Goal: Find contact information: Find contact information

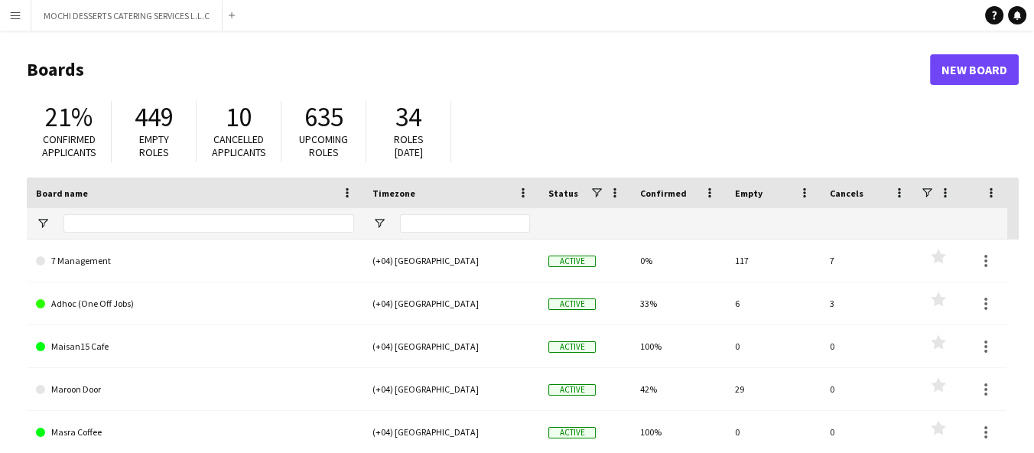
click at [18, 9] on app-icon "Menu" at bounding box center [15, 15] width 12 height 12
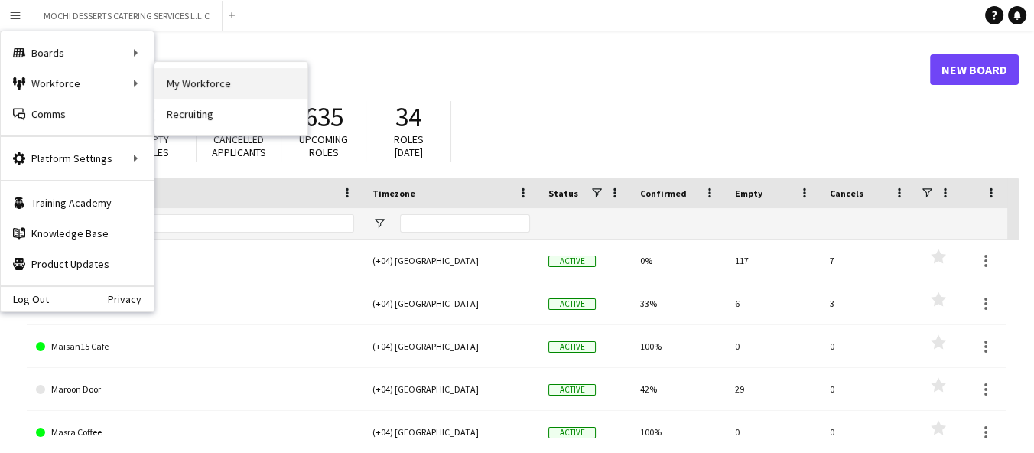
click at [200, 85] on link "My Workforce" at bounding box center [230, 83] width 153 height 31
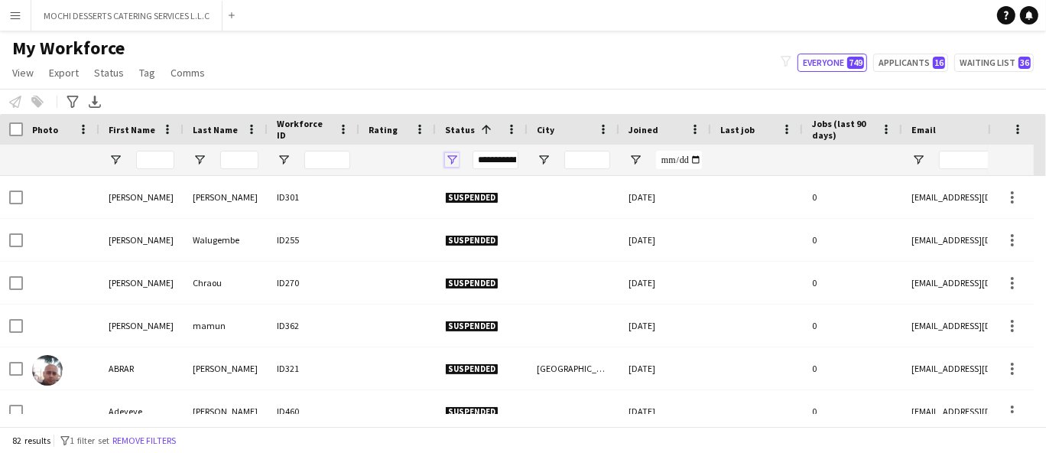
click at [452, 161] on span "Open Filter Menu" at bounding box center [452, 160] width 14 height 14
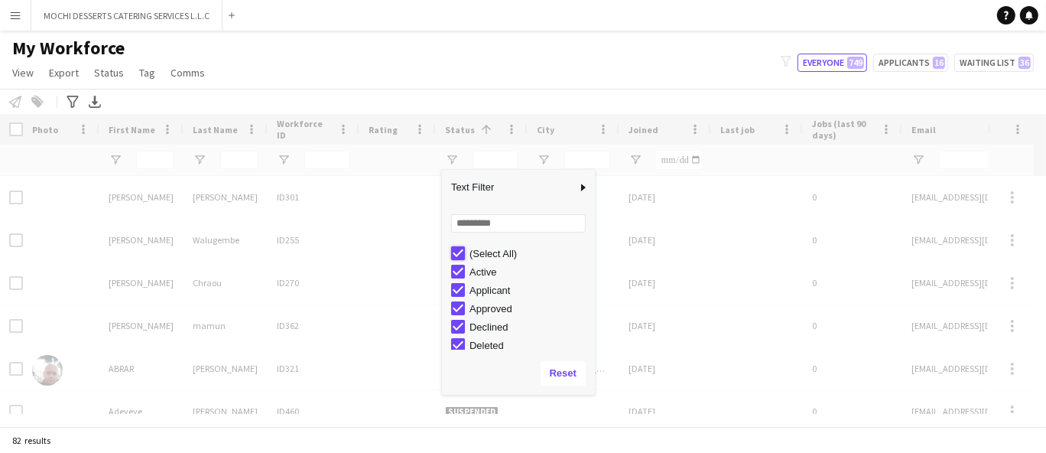
type input "***"
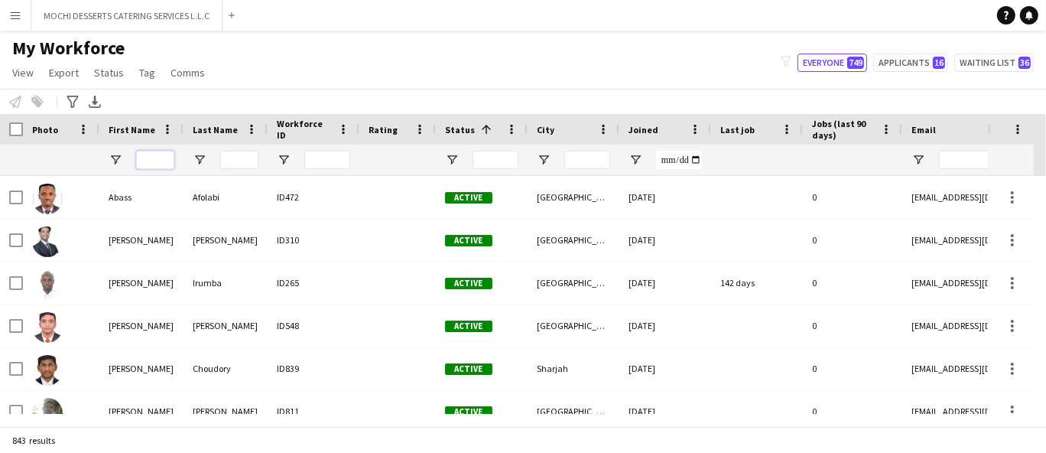
click at [151, 154] on input "First Name Filter Input" at bounding box center [155, 160] width 38 height 18
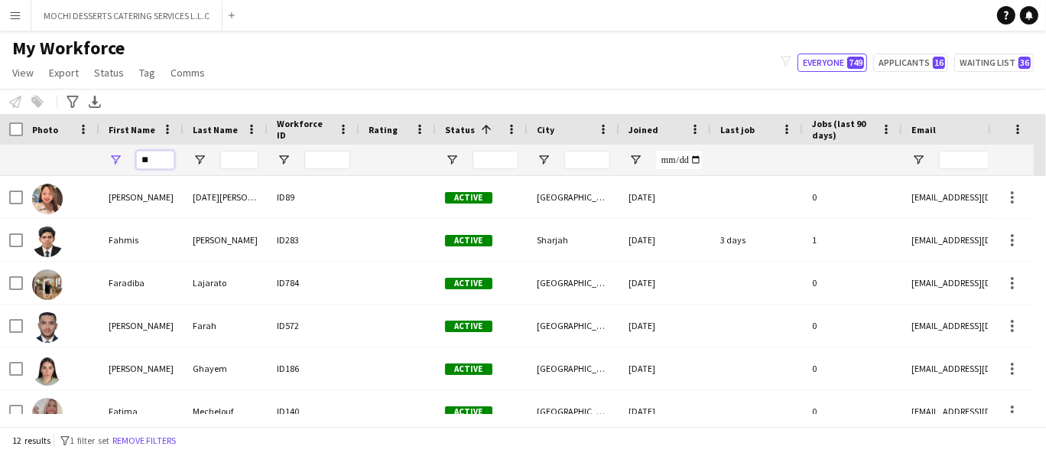
type input "*"
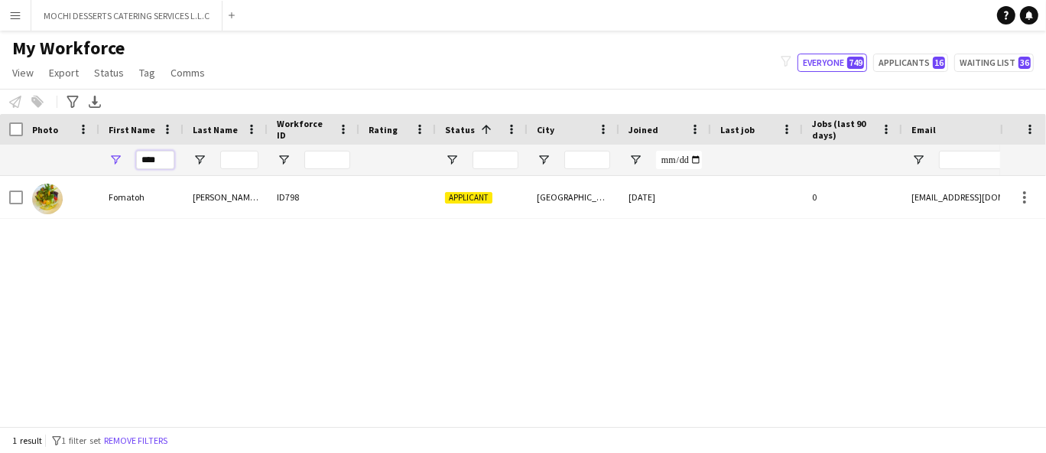
type input "****"
click at [160, 154] on input "****" at bounding box center [155, 160] width 38 height 18
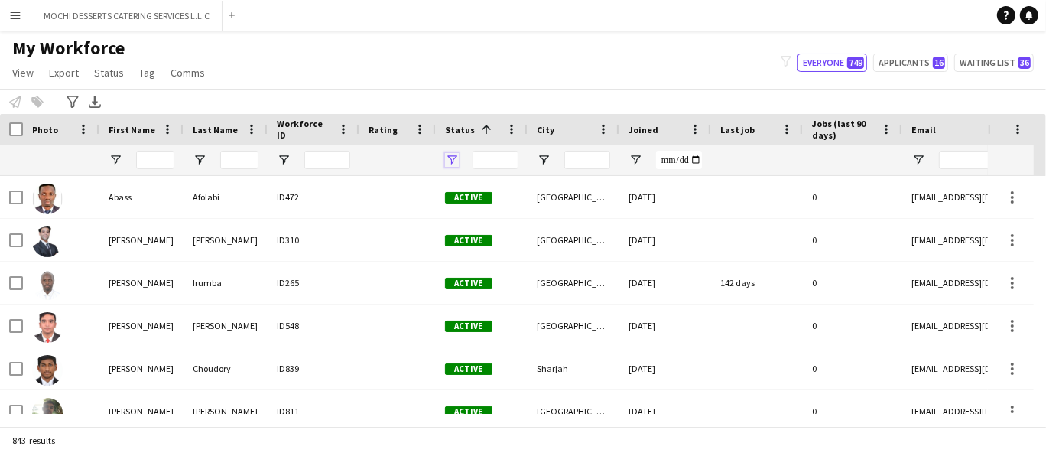
click at [458, 162] on span "Open Filter Menu" at bounding box center [452, 160] width 14 height 14
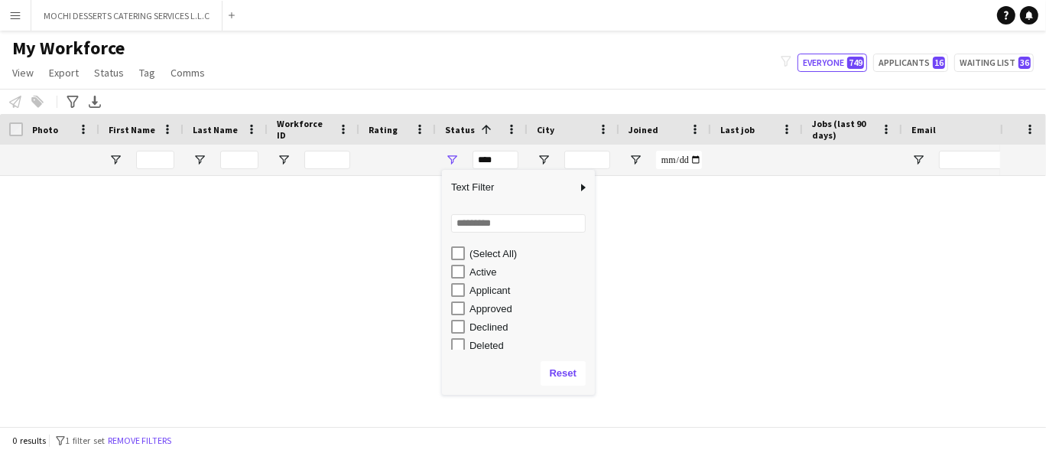
scroll to position [91, 0]
click at [487, 271] on div "In progress" at bounding box center [529, 272] width 121 height 11
type input "**********"
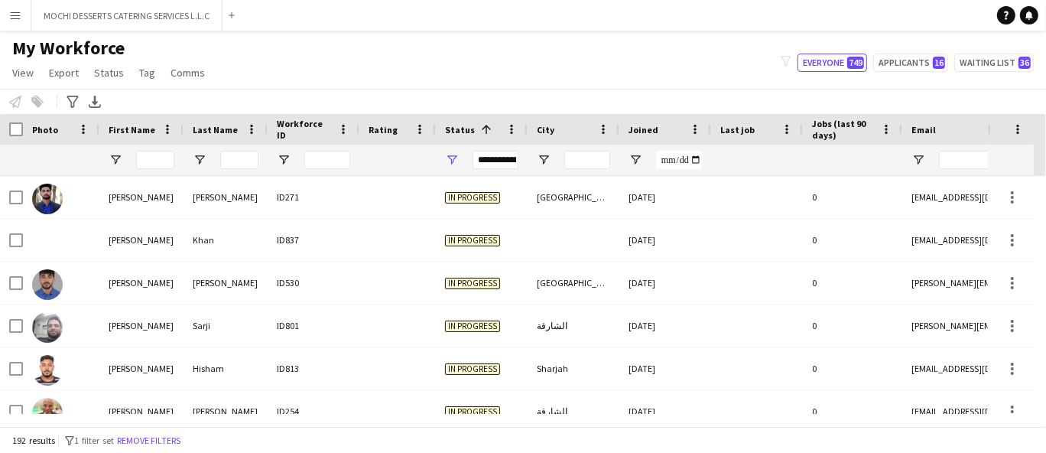
click at [365, 44] on div "My Workforce View Views Default view New view Update view Delete view Edit name…" at bounding box center [523, 63] width 1046 height 52
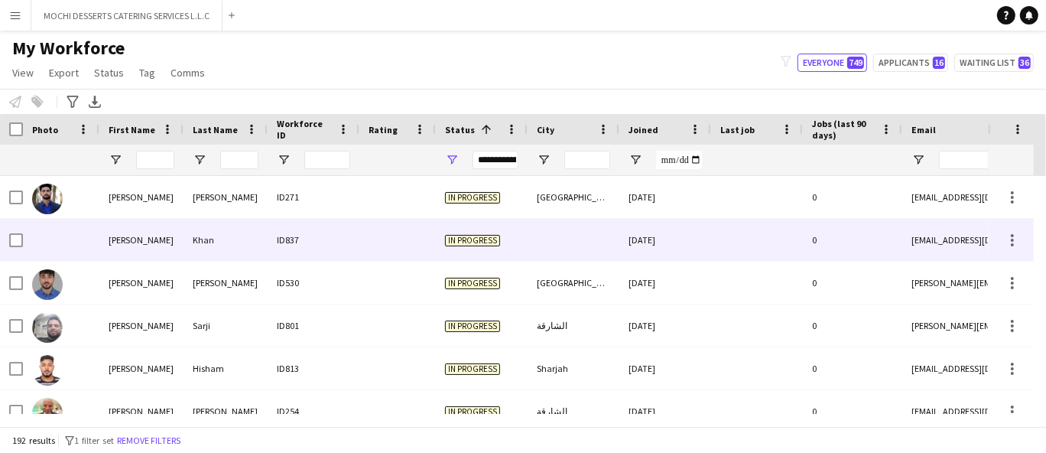
click at [325, 223] on div "ID837" at bounding box center [314, 240] width 92 height 42
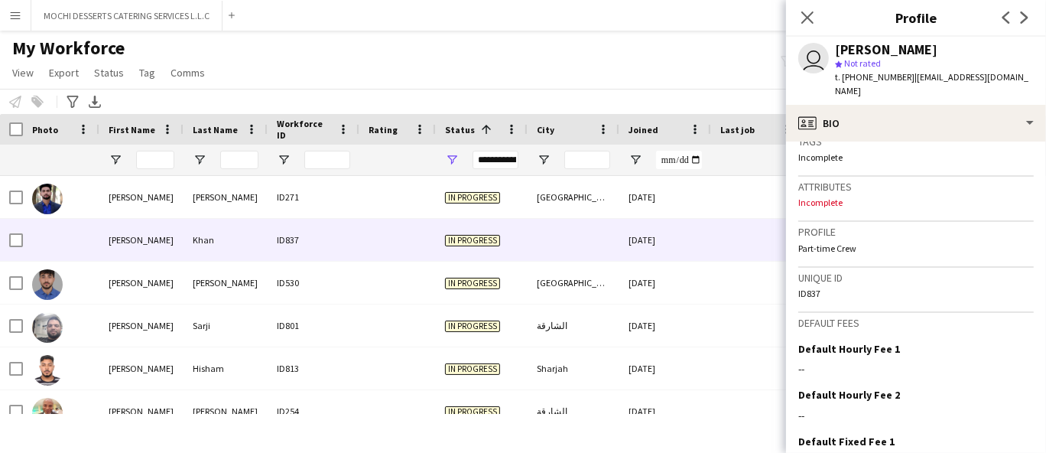
scroll to position [679, 0]
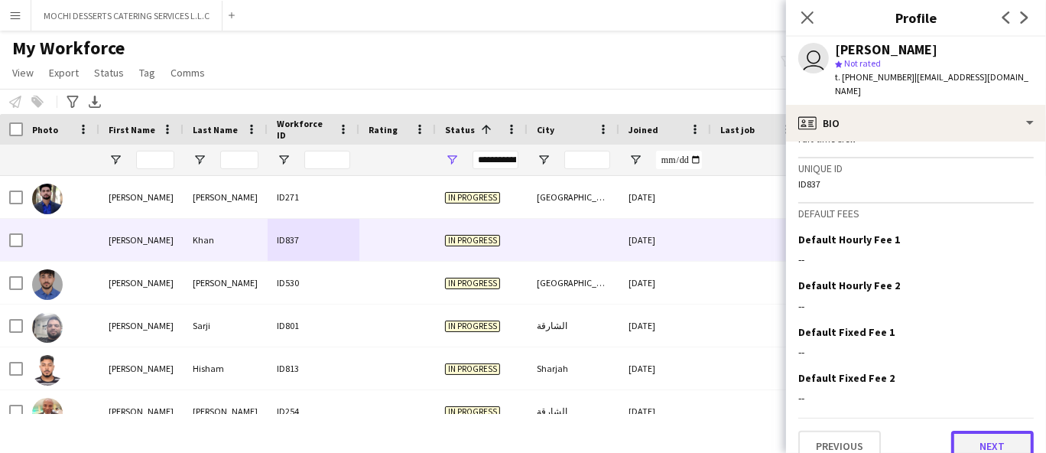
click at [986, 430] on button "Next" at bounding box center [992, 445] width 83 height 31
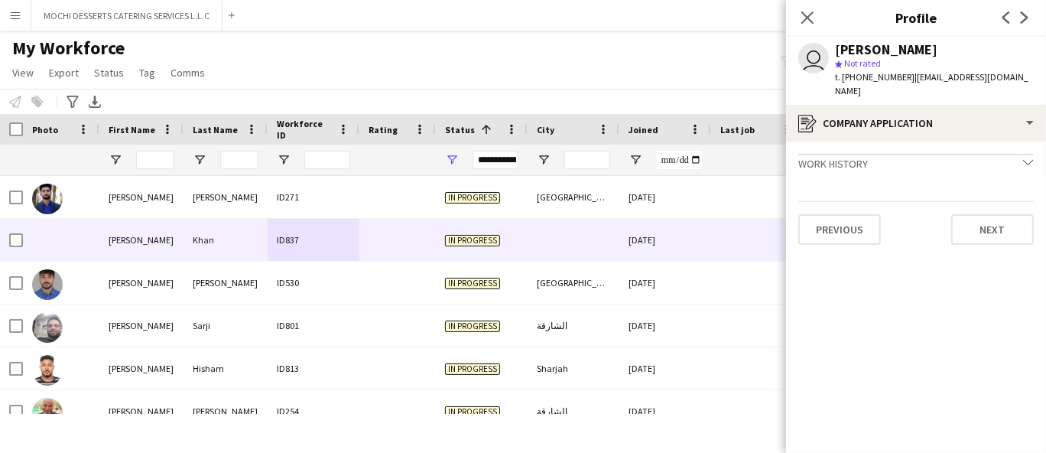
click at [982, 229] on app-crew-profile-application "Work history chevron-down Incomplete Previous Next" at bounding box center [916, 296] width 260 height 311
click at [982, 229] on button "Next" at bounding box center [992, 229] width 83 height 31
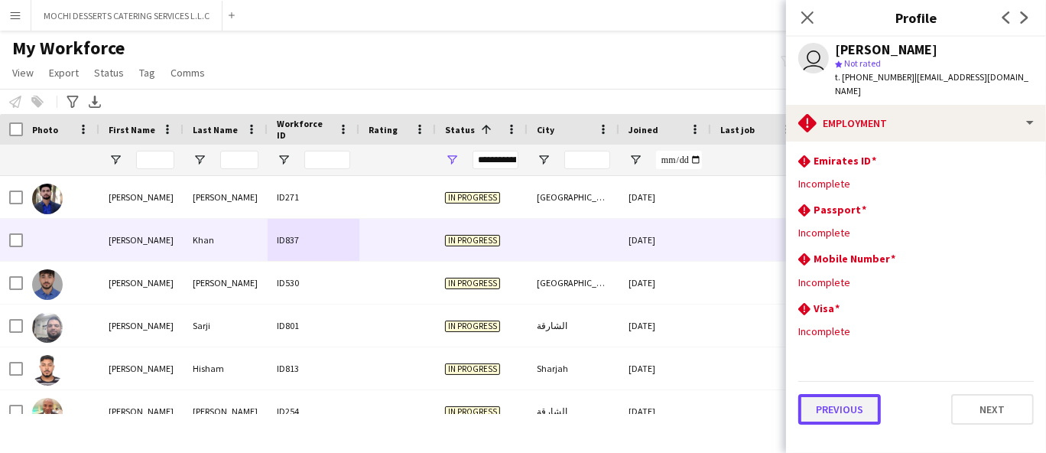
click at [848, 395] on button "Previous" at bounding box center [839, 409] width 83 height 31
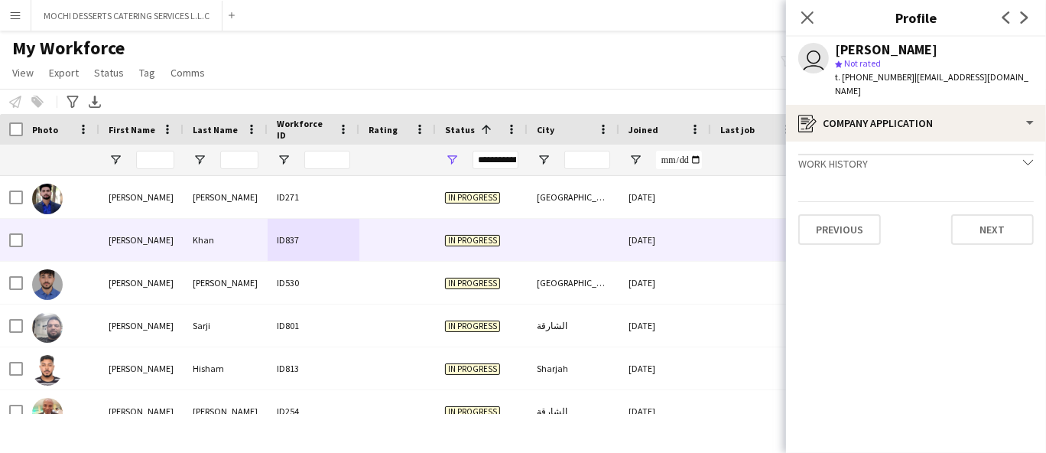
click at [848, 395] on app-crew-profile-application "Work history chevron-down Incomplete Previous Next" at bounding box center [916, 296] width 260 height 311
click at [834, 230] on app-crew-profile-application "Work history chevron-down Incomplete Previous Next" at bounding box center [916, 296] width 260 height 311
click at [834, 214] on button "Previous" at bounding box center [839, 229] width 83 height 31
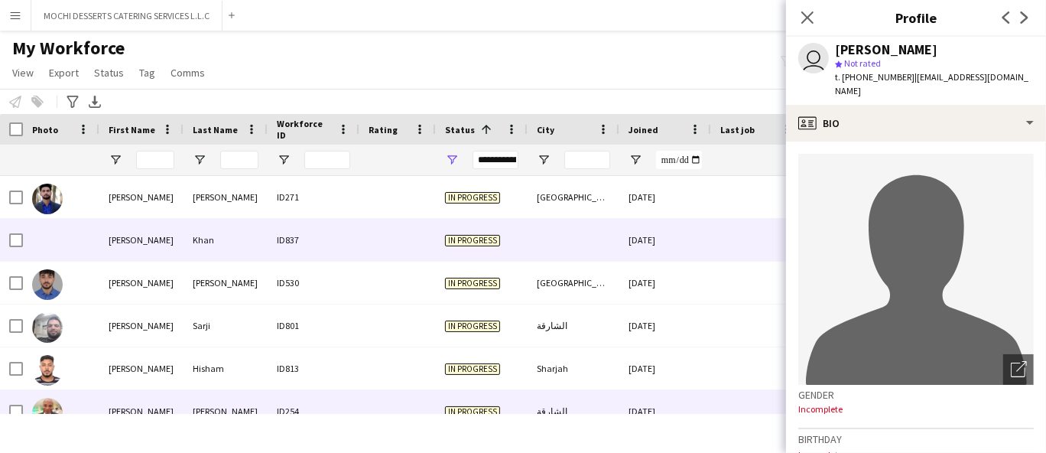
click at [331, 401] on div "ID254" at bounding box center [314, 411] width 92 height 42
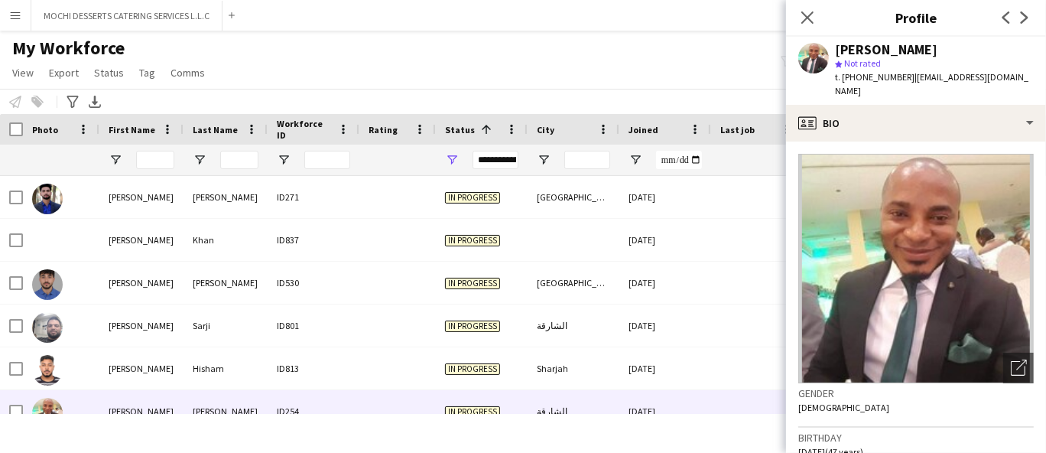
click at [878, 78] on span "t. [PHONE_NUMBER]" at bounding box center [875, 76] width 80 height 11
click at [217, 83] on div "My Workforce View Views Default view New view Update view Delete view Edit name…" at bounding box center [523, 63] width 1046 height 52
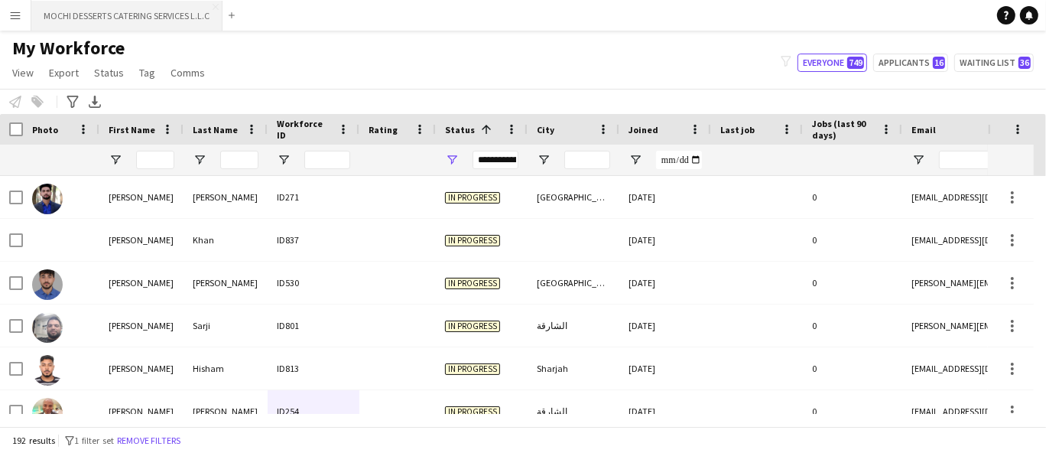
click at [130, 17] on button "MOCHI DESSERTS CATERING SERVICES L.L.C Close" at bounding box center [126, 16] width 191 height 30
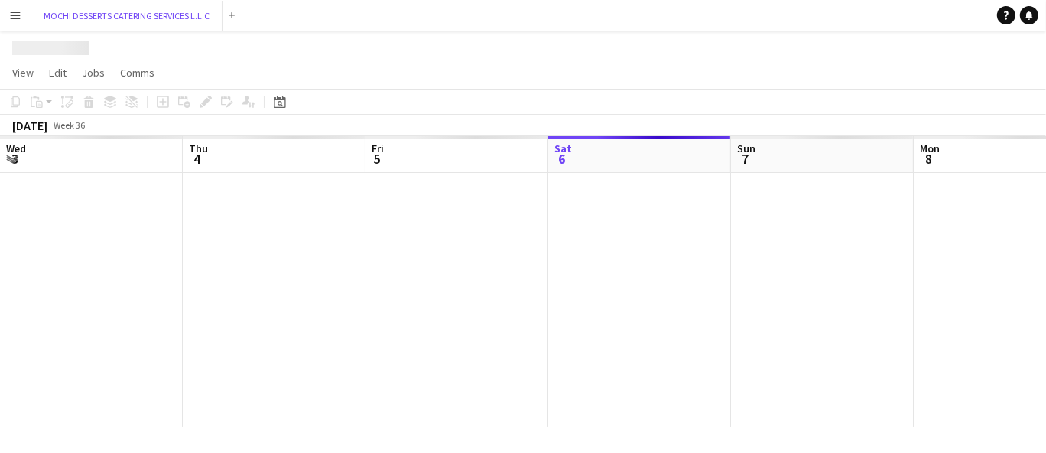
scroll to position [0, 365]
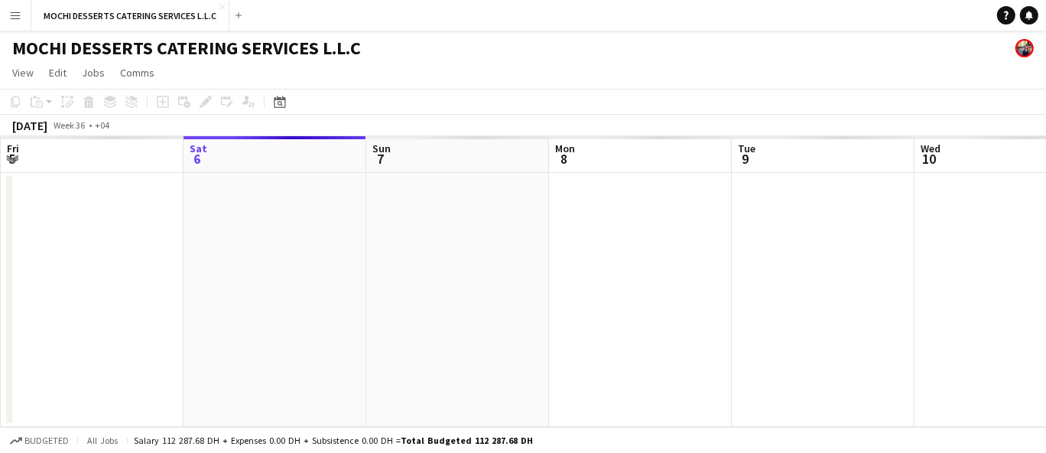
click at [13, 9] on app-icon "Menu" at bounding box center [15, 15] width 12 height 12
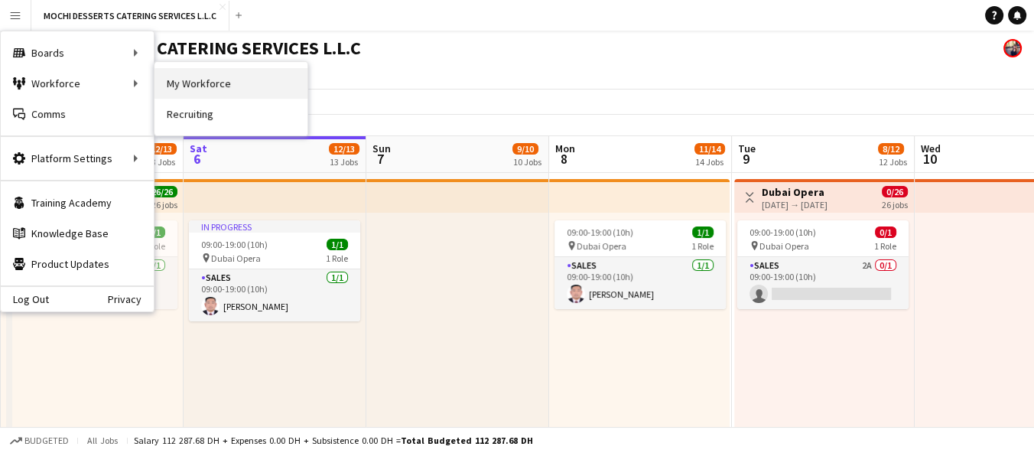
click at [180, 78] on link "My Workforce" at bounding box center [230, 83] width 153 height 31
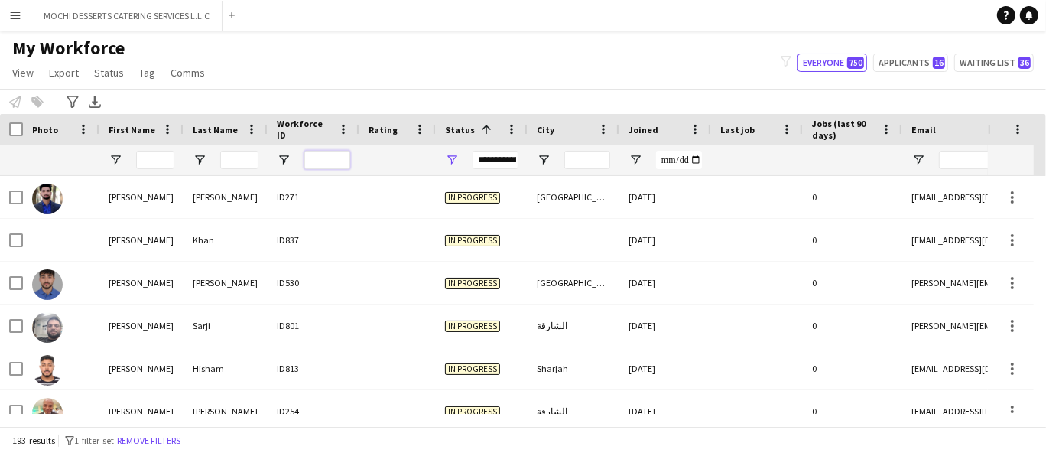
click at [338, 158] on input "Workforce ID Filter Input" at bounding box center [327, 160] width 46 height 18
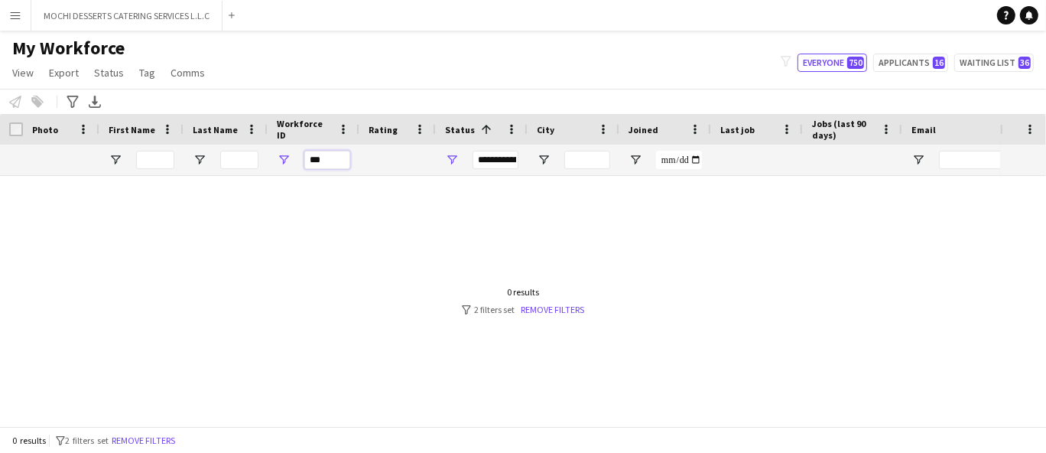
type input "***"
click at [451, 164] on span "Open Filter Menu" at bounding box center [452, 160] width 14 height 14
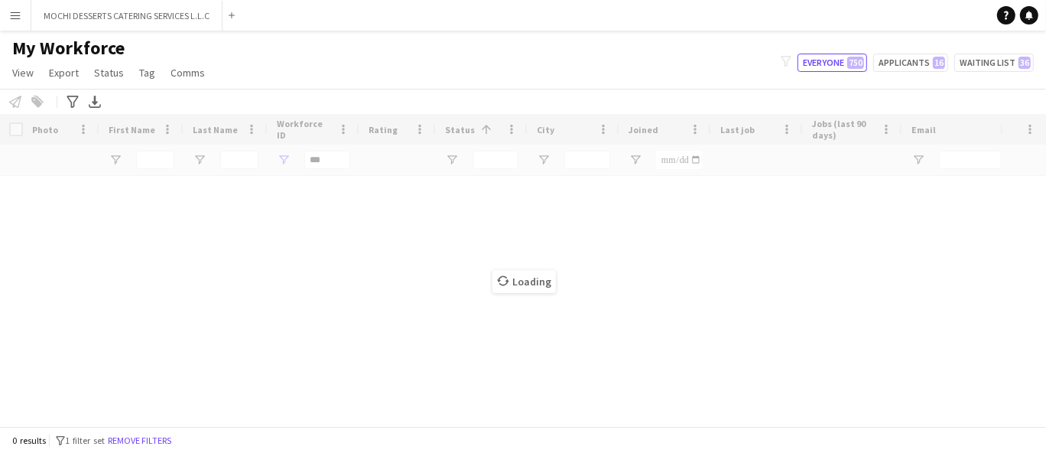
click at [356, 280] on div "Loading" at bounding box center [523, 270] width 1046 height 312
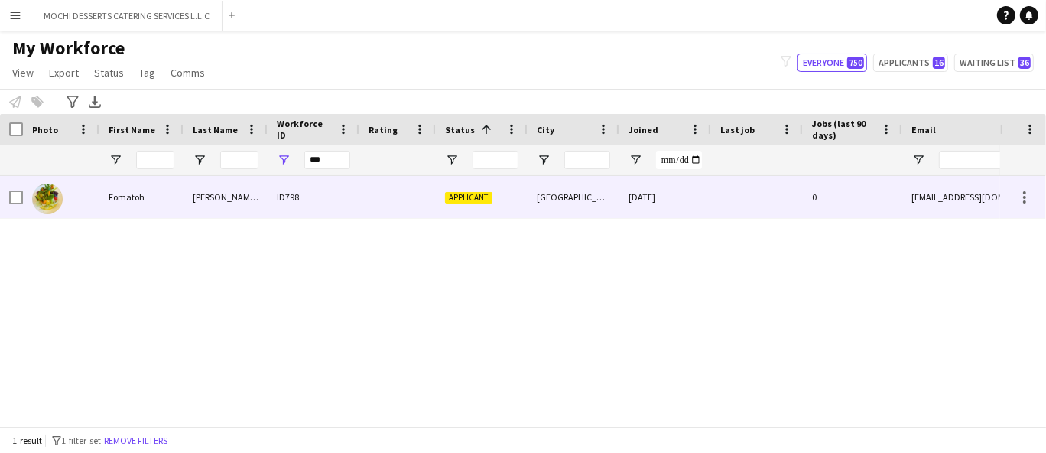
click at [246, 190] on div "[PERSON_NAME] fouko" at bounding box center [225, 197] width 84 height 42
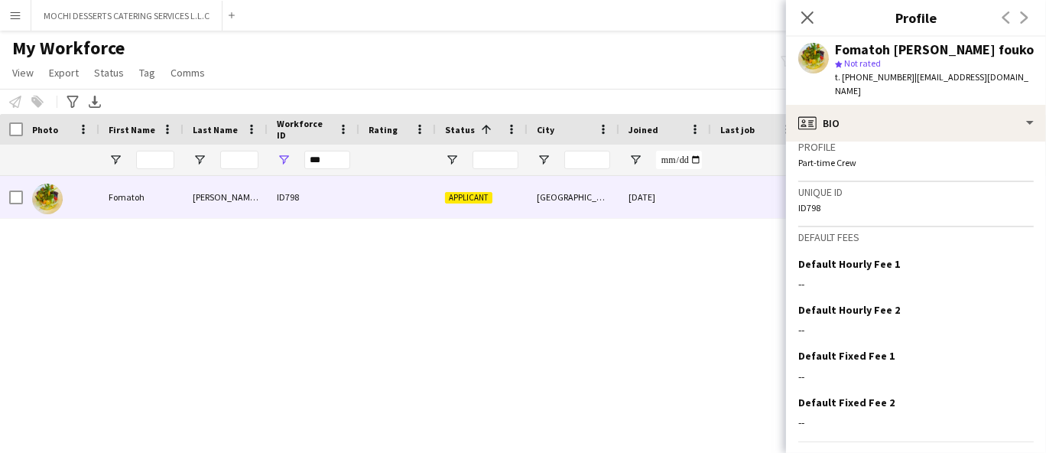
scroll to position [1138, 0]
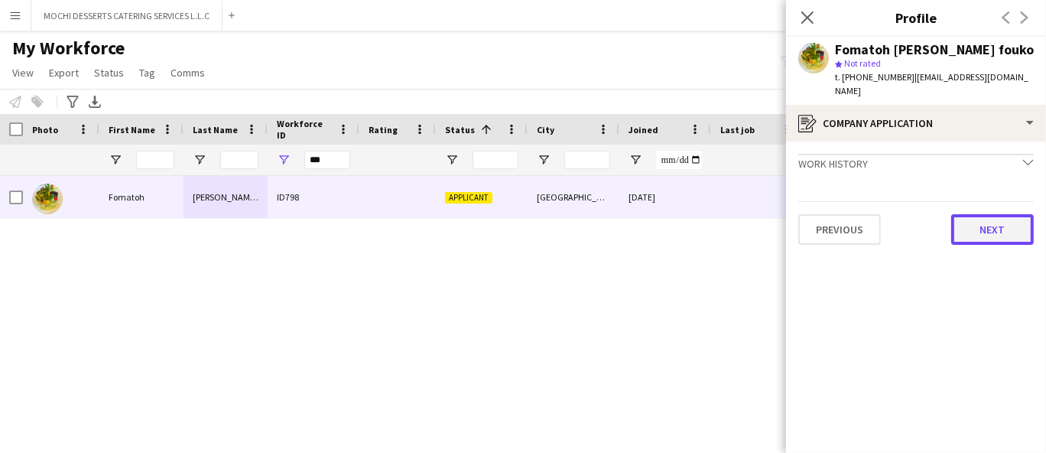
click at [976, 216] on button "Next" at bounding box center [992, 229] width 83 height 31
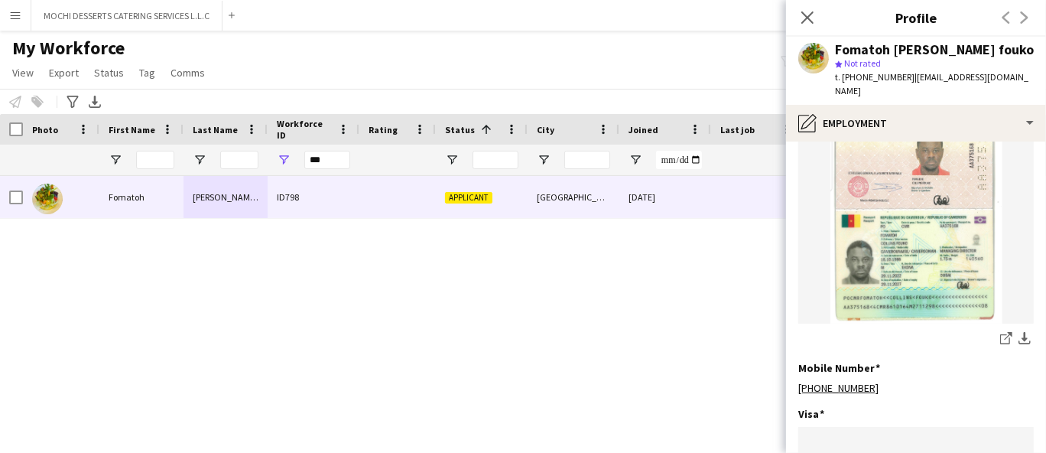
scroll to position [901, 0]
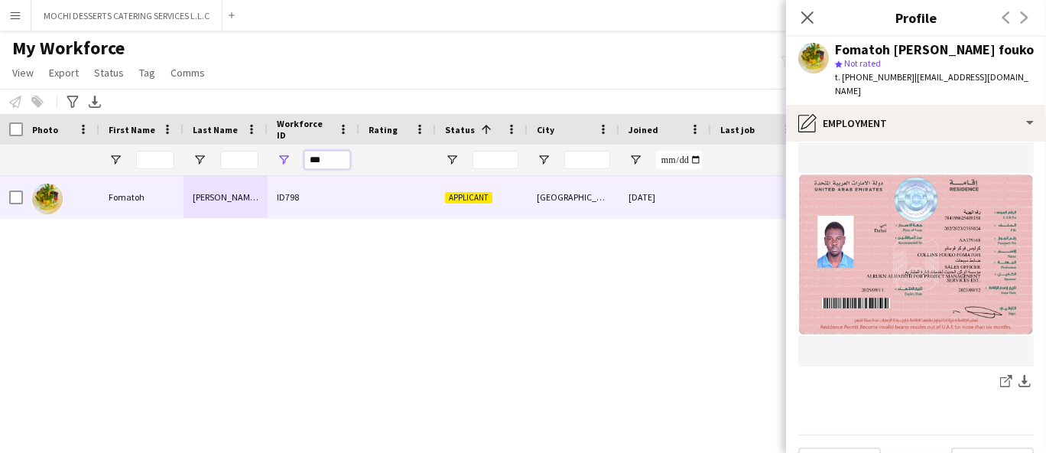
click at [329, 159] on input "***" at bounding box center [327, 160] width 46 height 18
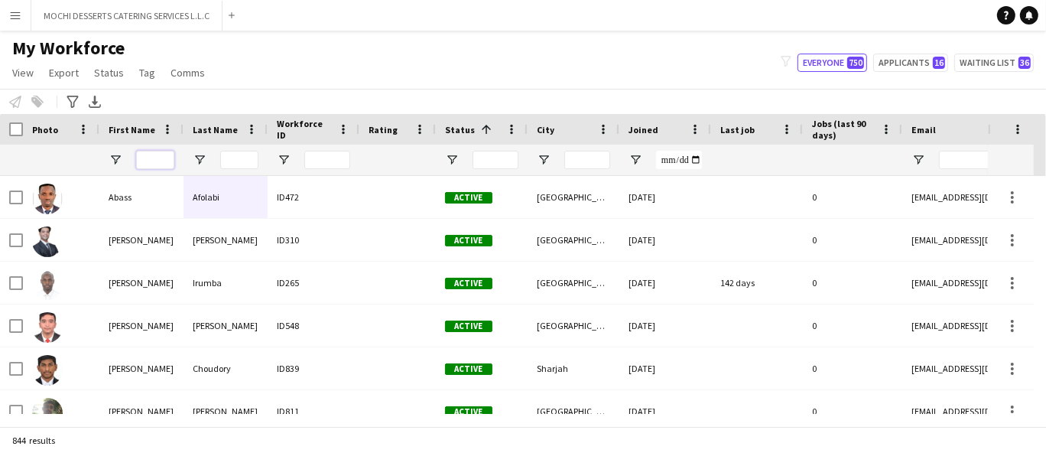
click at [158, 163] on input "First Name Filter Input" at bounding box center [155, 160] width 38 height 18
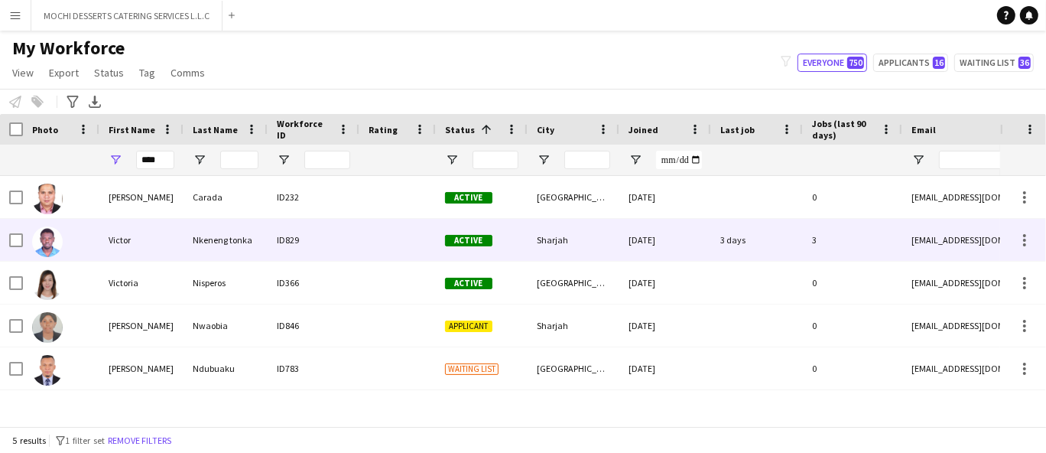
click at [164, 248] on div "Victor" at bounding box center [141, 240] width 84 height 42
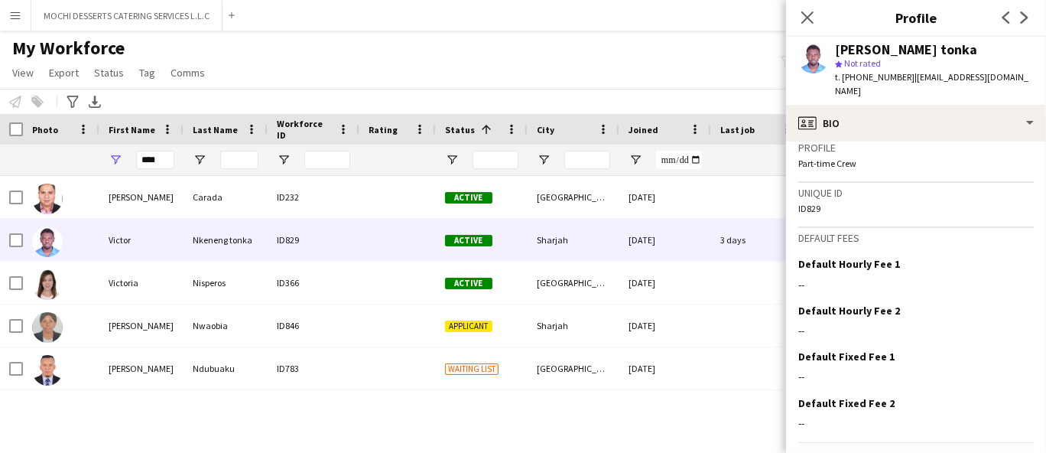
scroll to position [1015, 0]
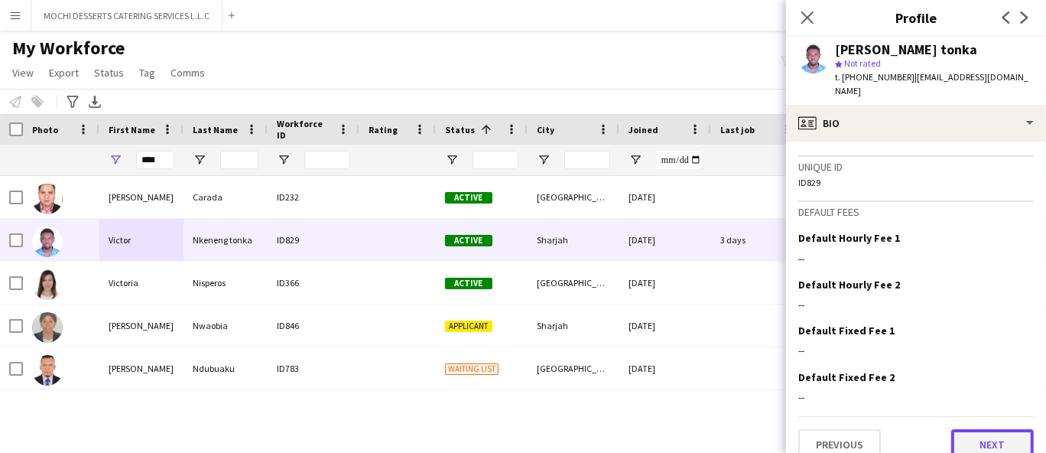
click at [1004, 433] on button "Next" at bounding box center [992, 444] width 83 height 31
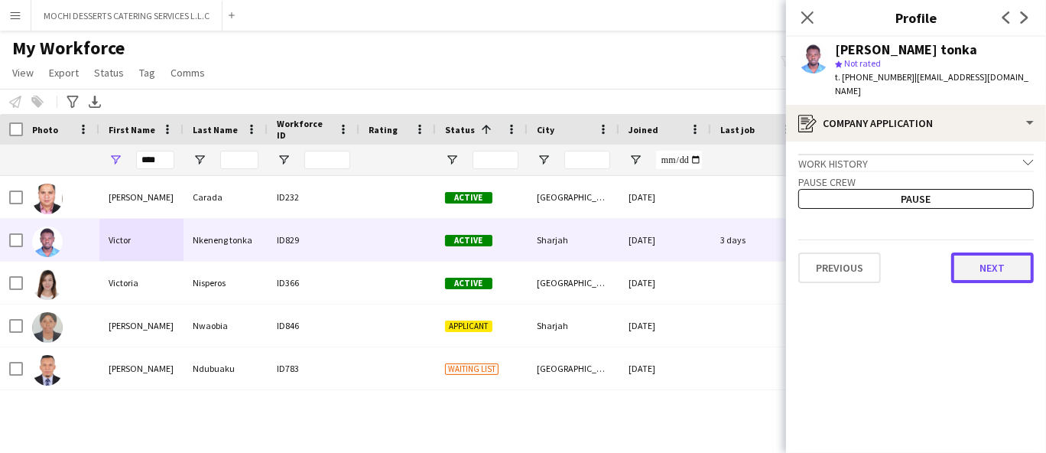
click at [977, 261] on button "Next" at bounding box center [992, 267] width 83 height 31
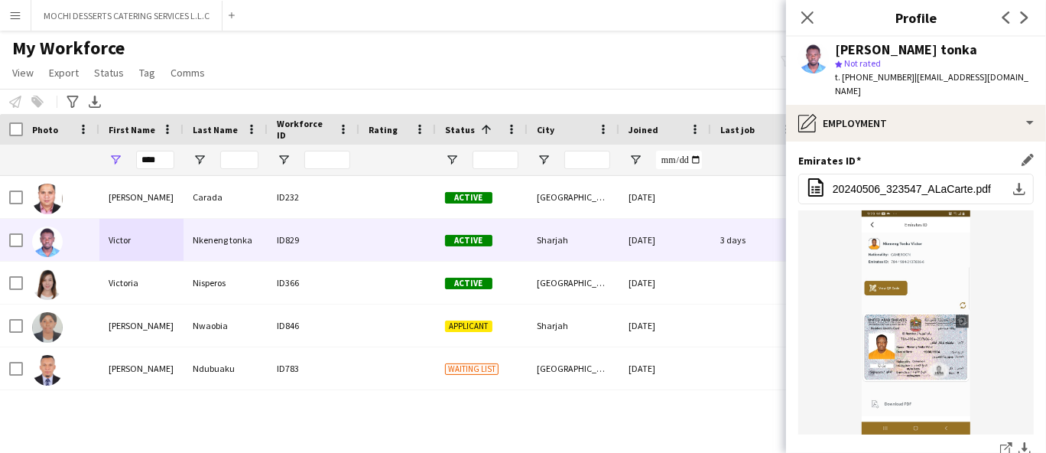
click at [969, 279] on img at bounding box center [915, 322] width 235 height 224
click at [921, 293] on img at bounding box center [915, 322] width 235 height 224
click at [149, 177] on div "[PERSON_NAME]" at bounding box center [141, 197] width 84 height 42
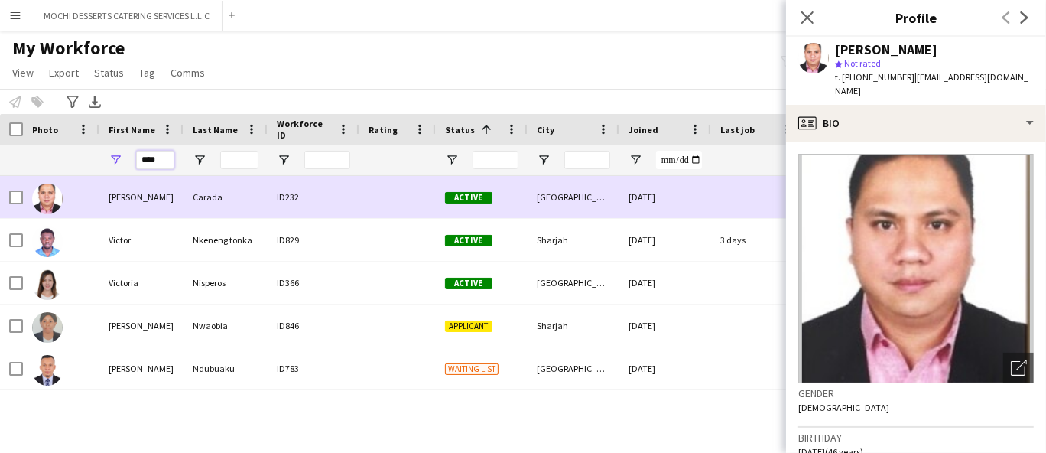
click at [169, 158] on input "****" at bounding box center [155, 160] width 38 height 18
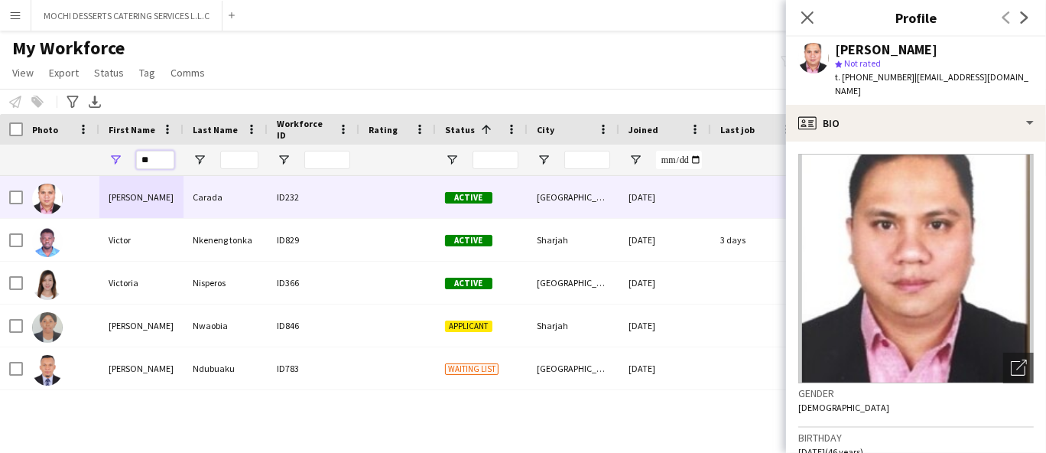
type input "*"
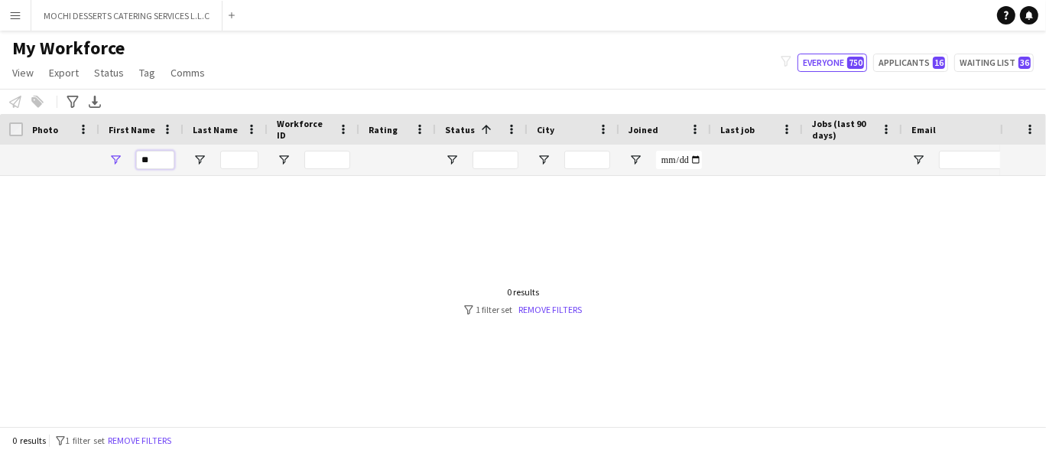
type input "*"
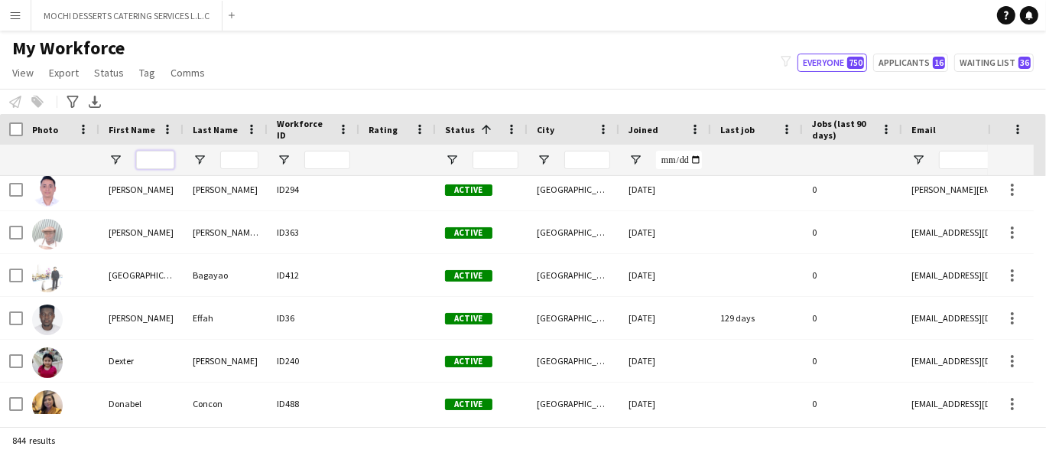
scroll to position [5657, 0]
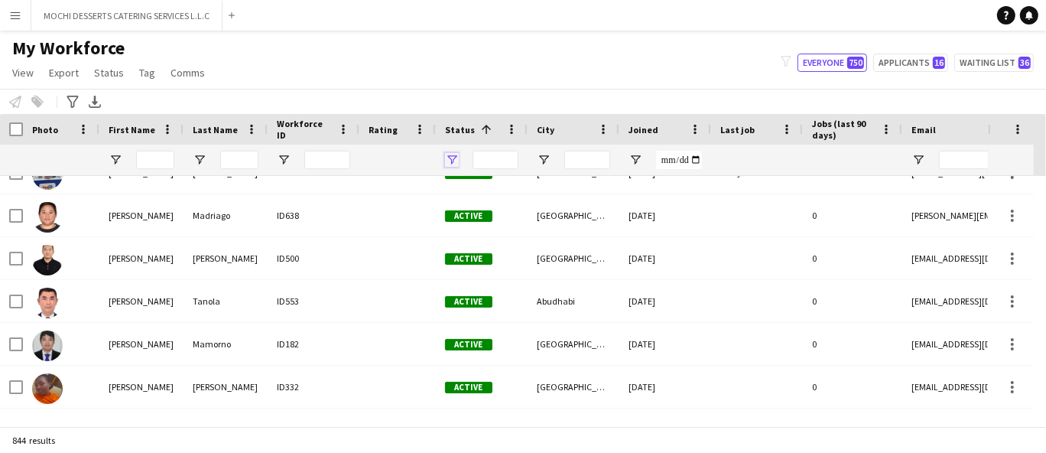
click at [445, 161] on span "Open Filter Menu" at bounding box center [452, 160] width 14 height 14
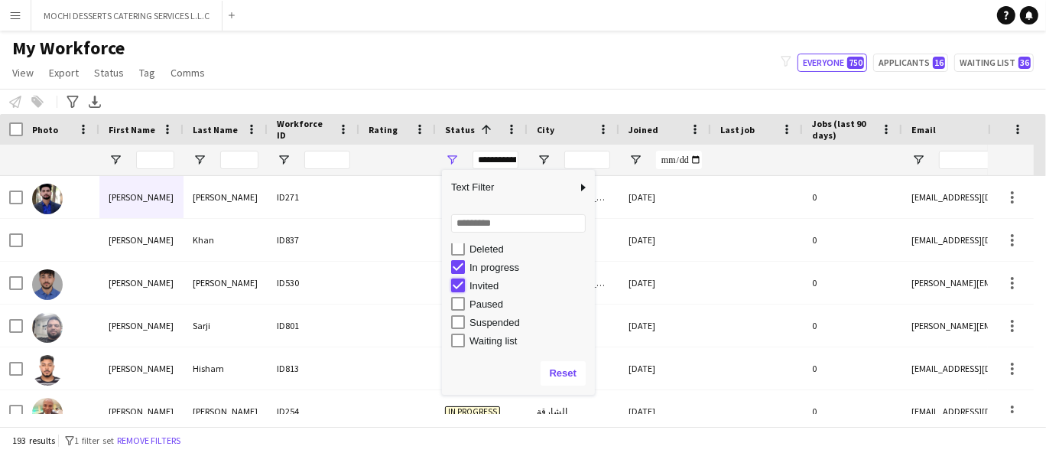
type input "**********"
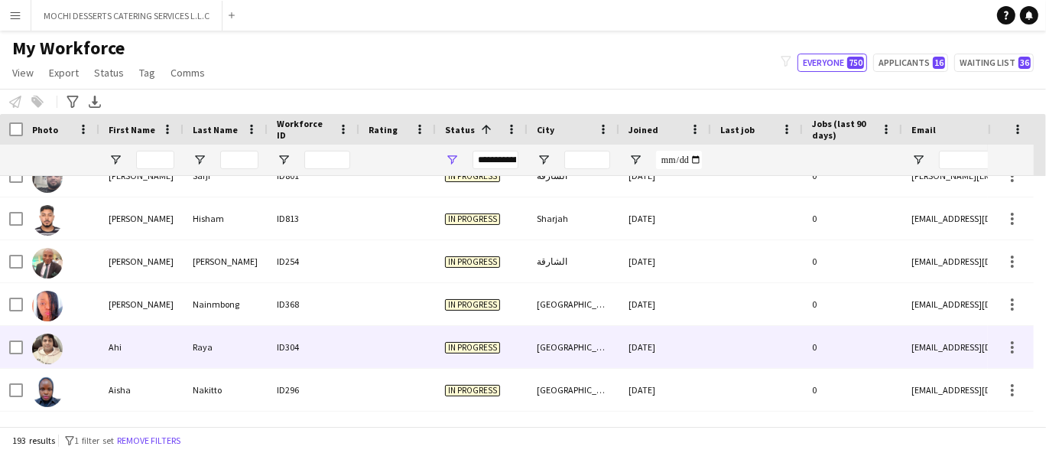
click at [252, 362] on div "Raya" at bounding box center [225, 347] width 84 height 42
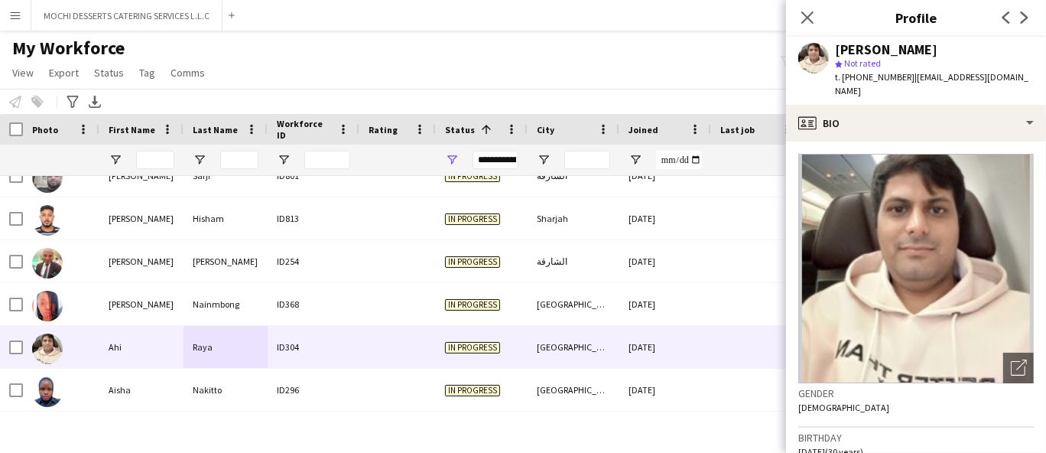
click at [874, 82] on span "t. [PHONE_NUMBER]" at bounding box center [875, 76] width 80 height 11
copy span "971503419751"
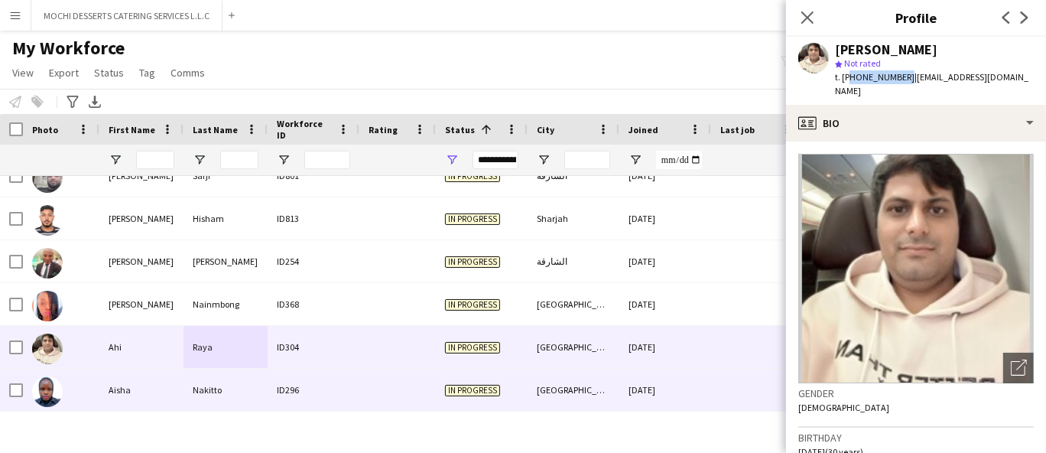
click at [312, 386] on div "ID296" at bounding box center [314, 390] width 92 height 42
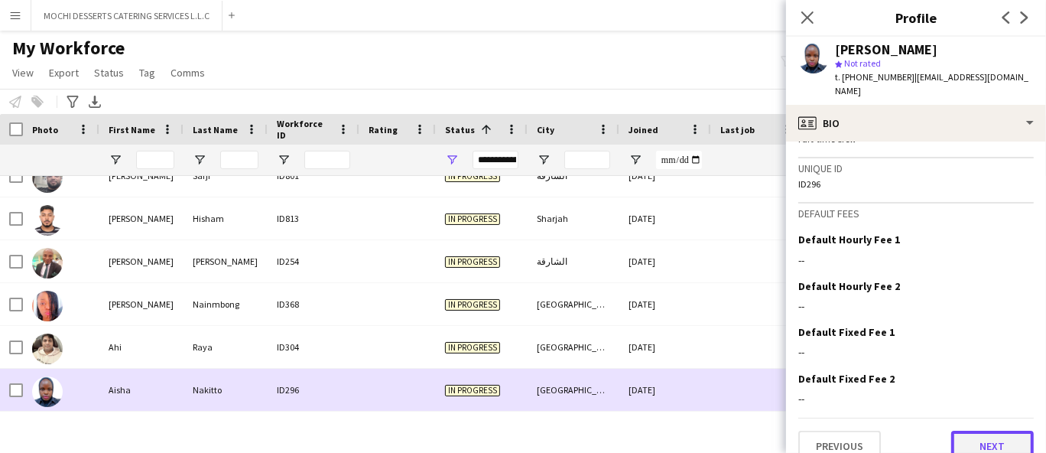
click at [981, 430] on button "Next" at bounding box center [992, 445] width 83 height 31
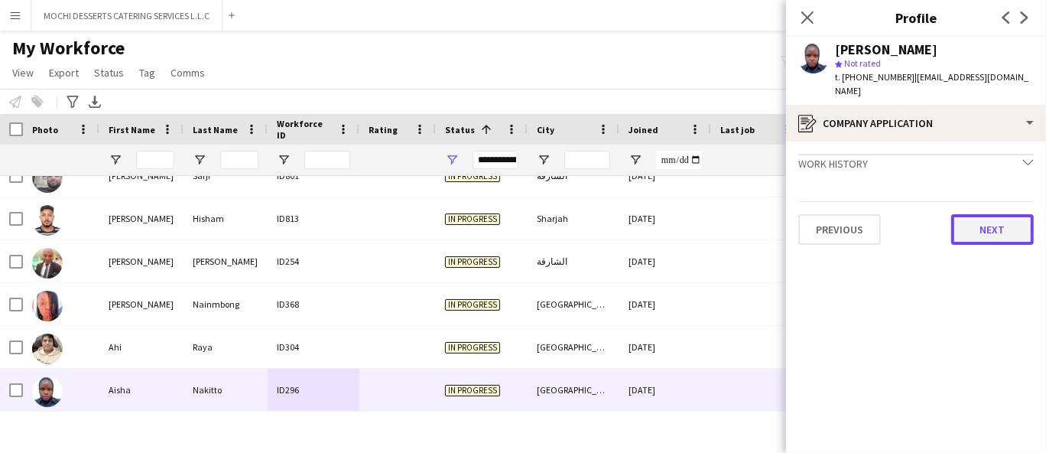
click at [1021, 223] on button "Next" at bounding box center [992, 229] width 83 height 31
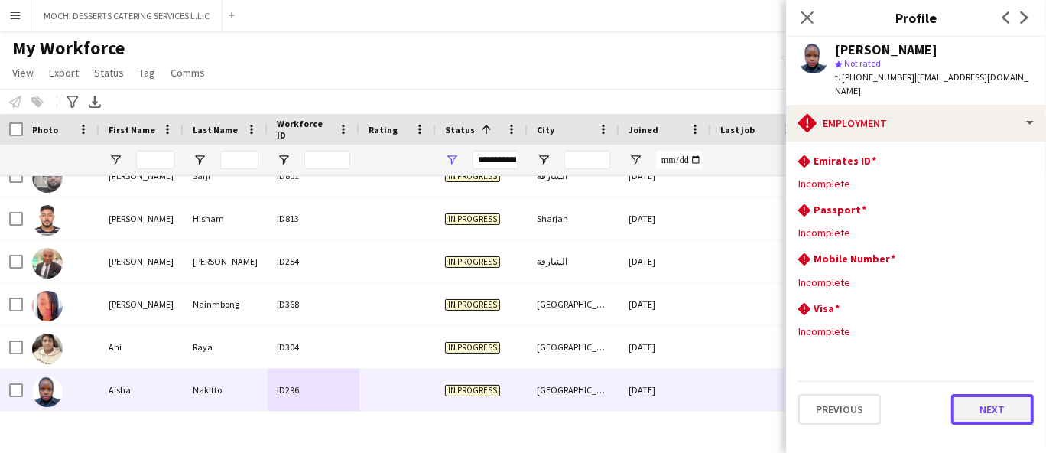
click at [988, 401] on button "Next" at bounding box center [992, 409] width 83 height 31
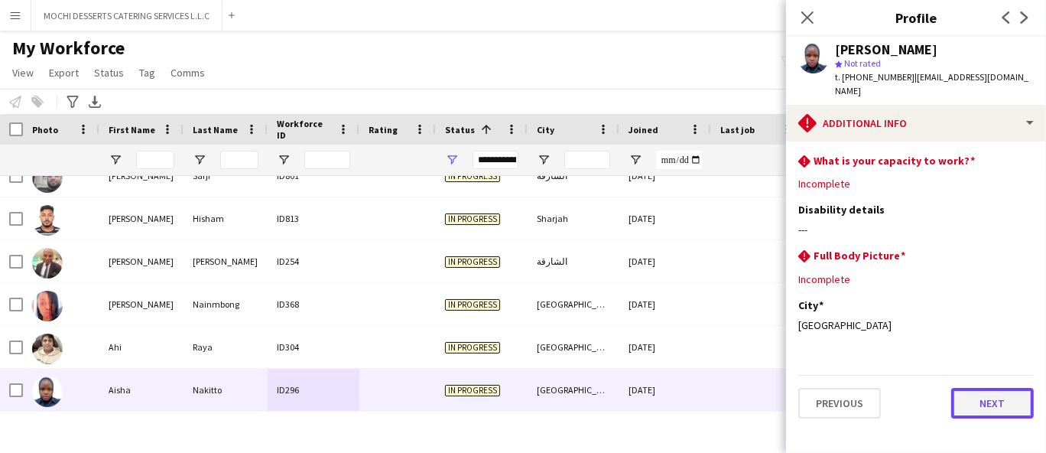
click at [999, 391] on button "Next" at bounding box center [992, 403] width 83 height 31
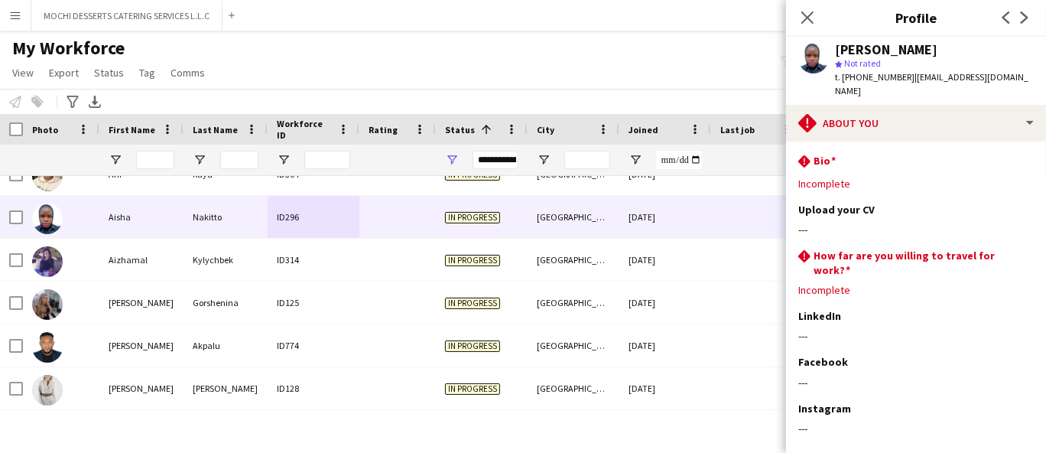
click at [50, 255] on img at bounding box center [47, 261] width 31 height 31
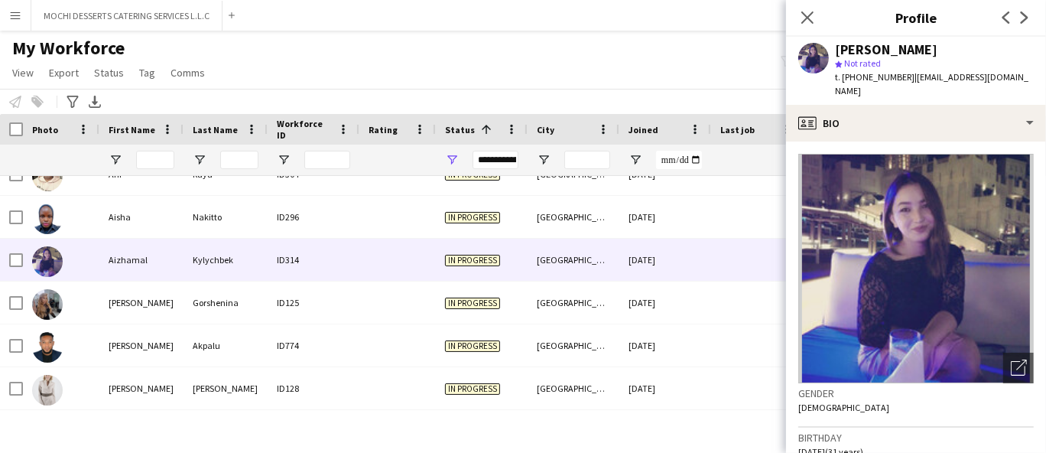
click at [61, 352] on div at bounding box center [47, 346] width 31 height 43
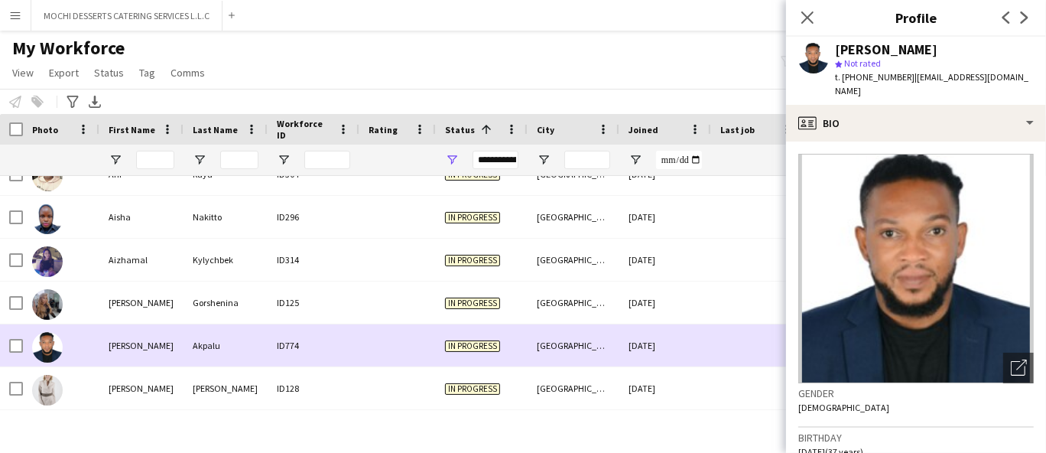
click at [73, 402] on div at bounding box center [61, 388] width 76 height 42
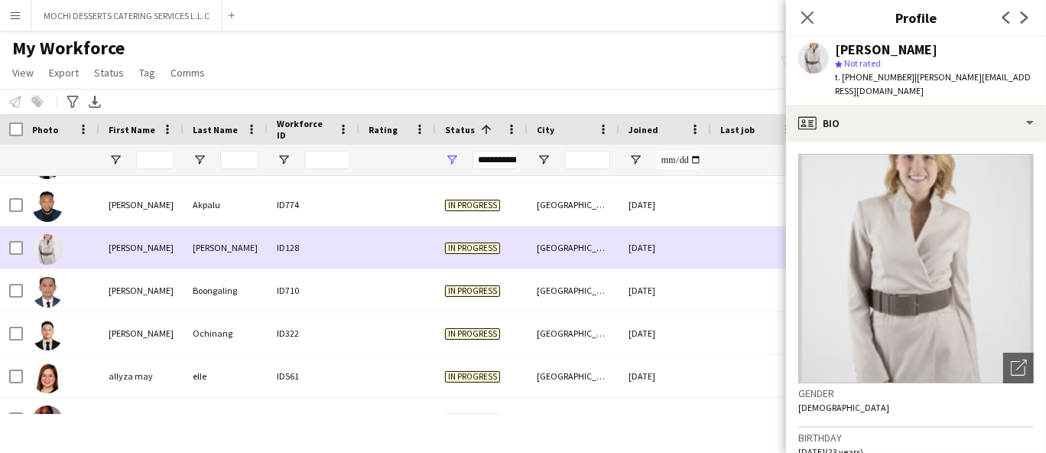
scroll to position [501, 0]
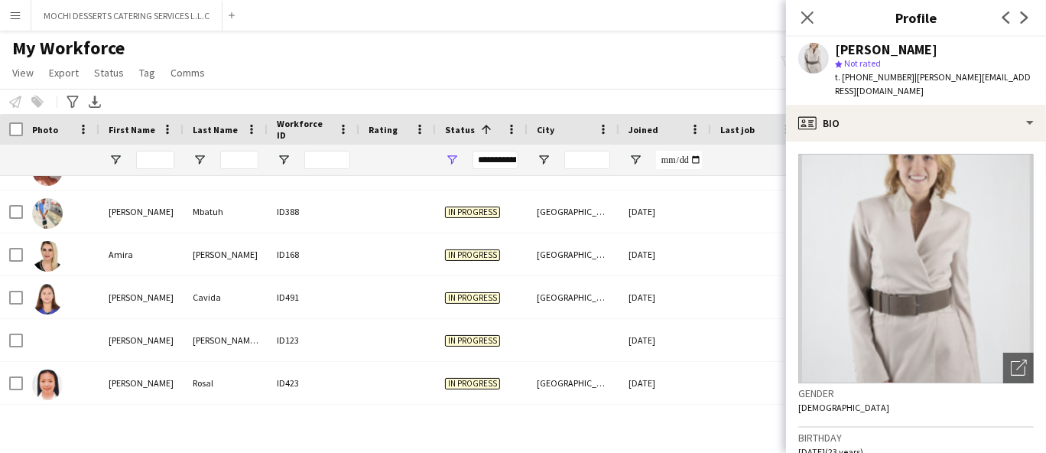
click at [106, 352] on div "[PERSON_NAME]" at bounding box center [141, 340] width 84 height 42
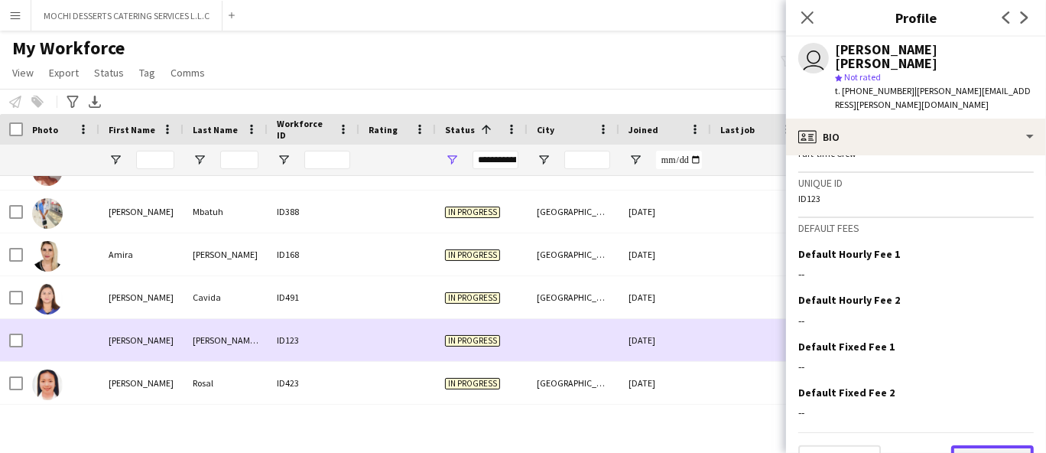
click at [984, 445] on button "Next" at bounding box center [992, 460] width 83 height 31
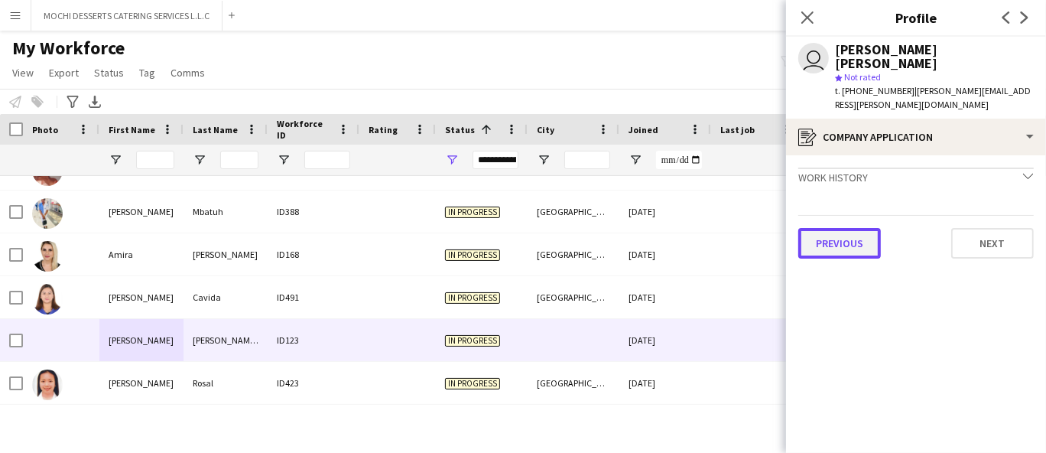
click at [870, 228] on button "Previous" at bounding box center [839, 243] width 83 height 31
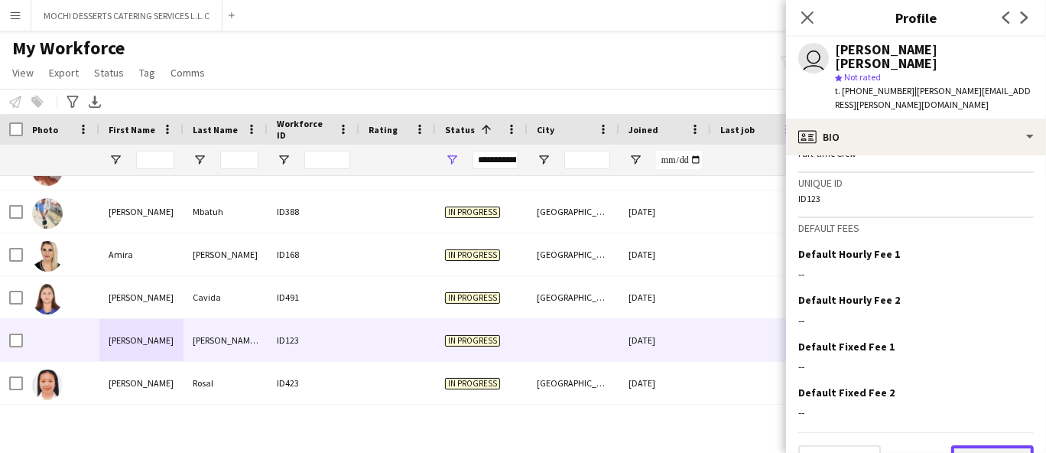
click at [997, 445] on button "Next" at bounding box center [992, 460] width 83 height 31
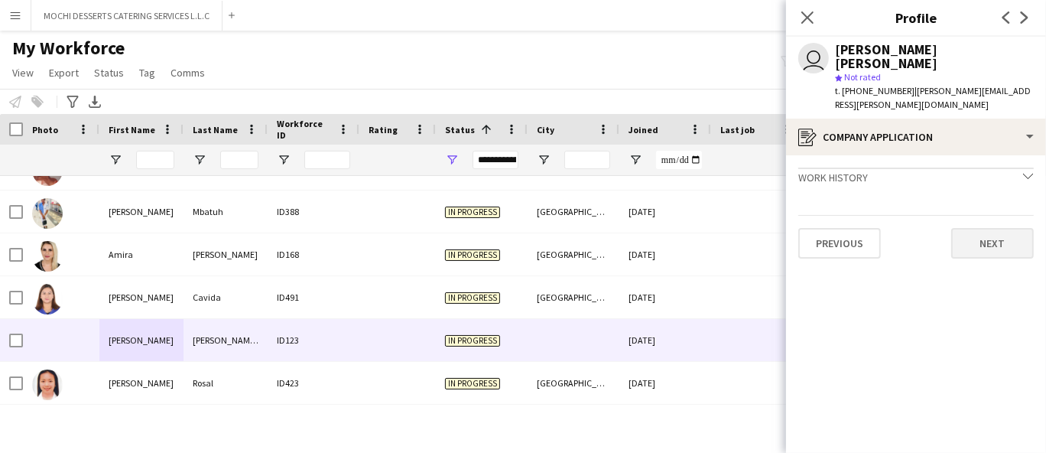
click at [986, 228] on button "Next" at bounding box center [992, 243] width 83 height 31
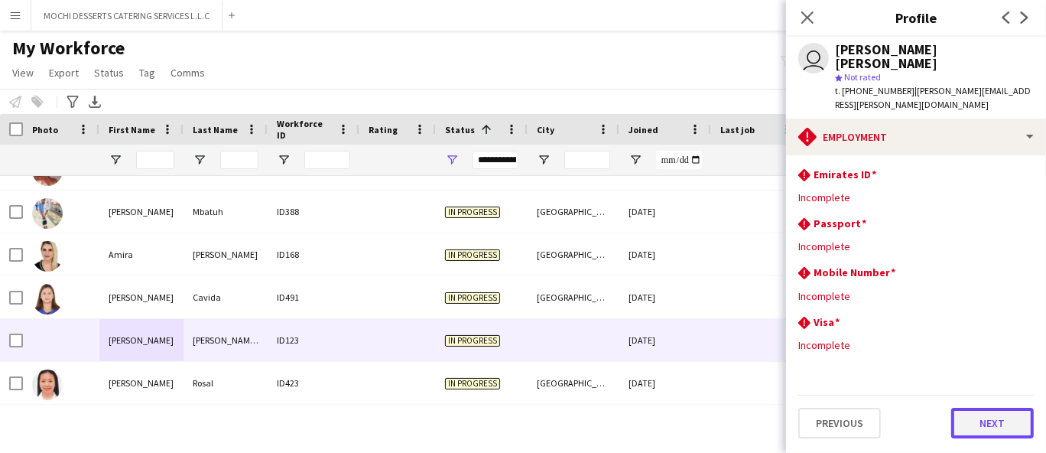
click at [989, 408] on button "Next" at bounding box center [992, 423] width 83 height 31
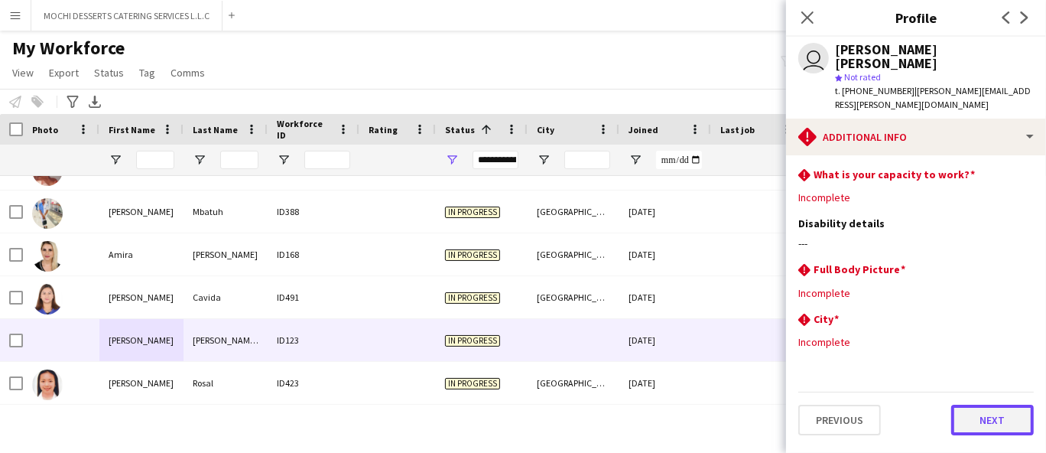
click at [999, 404] on button "Next" at bounding box center [992, 419] width 83 height 31
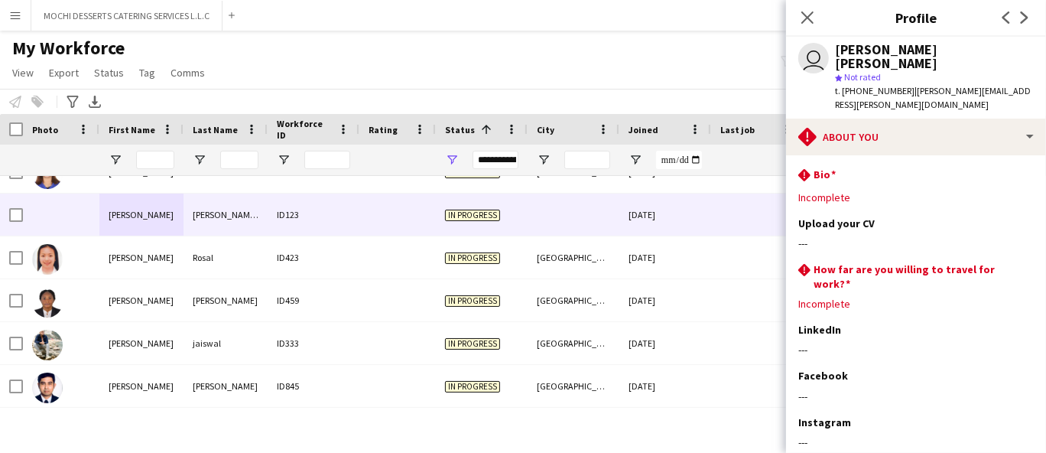
click at [108, 309] on div "[PERSON_NAME]" at bounding box center [141, 300] width 84 height 42
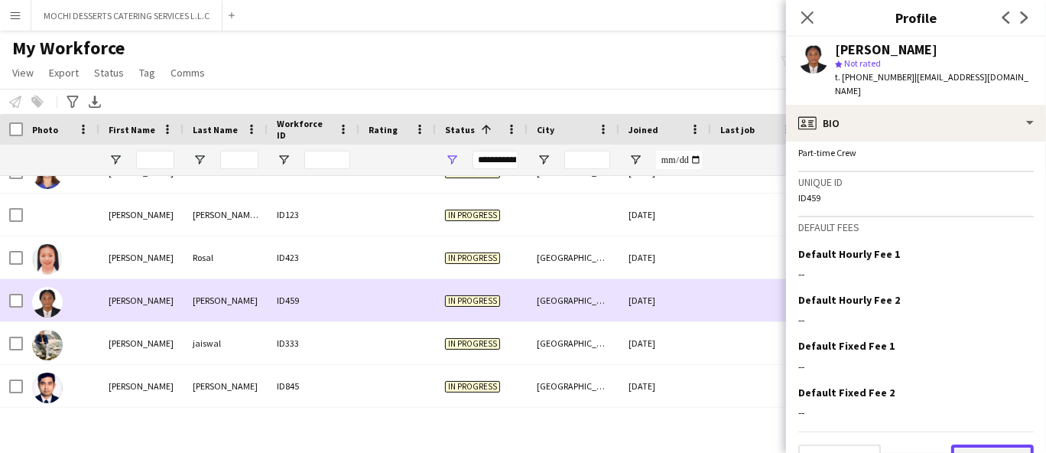
click at [992, 444] on button "Next" at bounding box center [992, 459] width 83 height 31
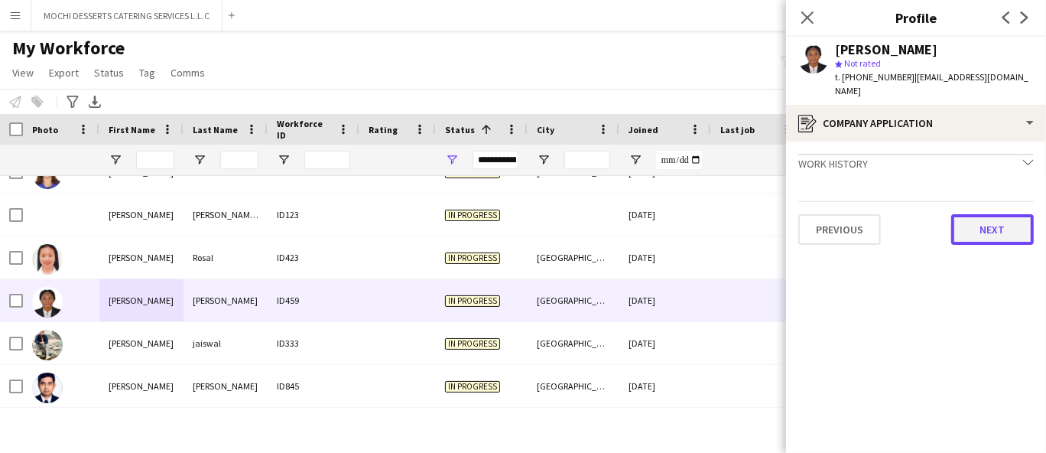
click at [1005, 219] on button "Next" at bounding box center [992, 229] width 83 height 31
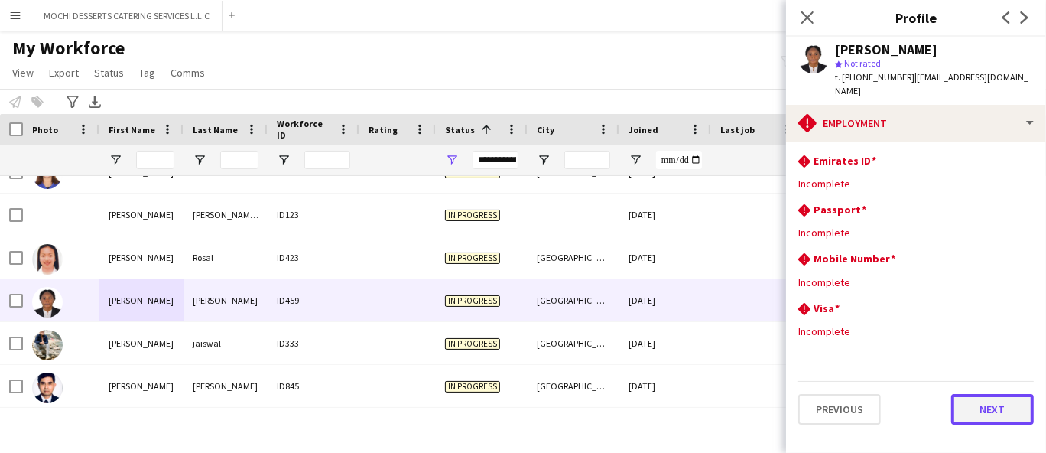
click at [986, 403] on button "Next" at bounding box center [992, 409] width 83 height 31
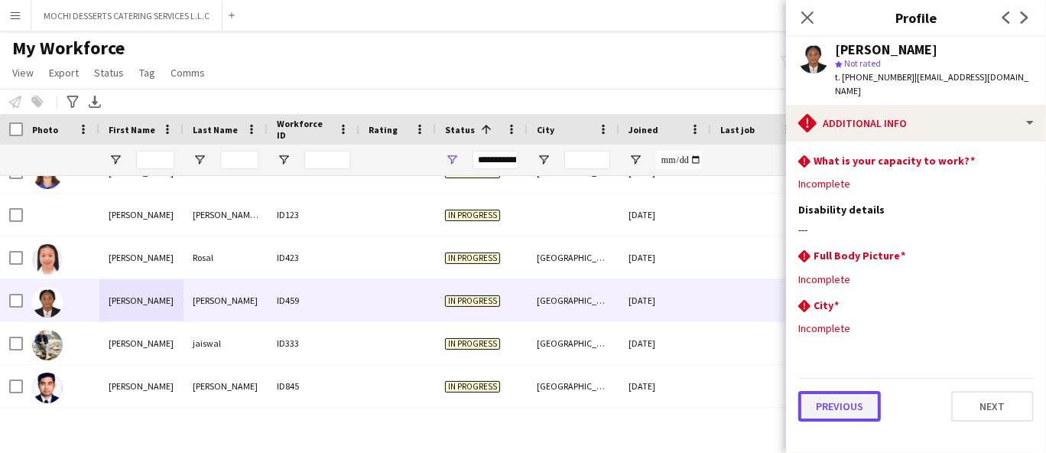
click at [844, 401] on button "Previous" at bounding box center [839, 406] width 83 height 31
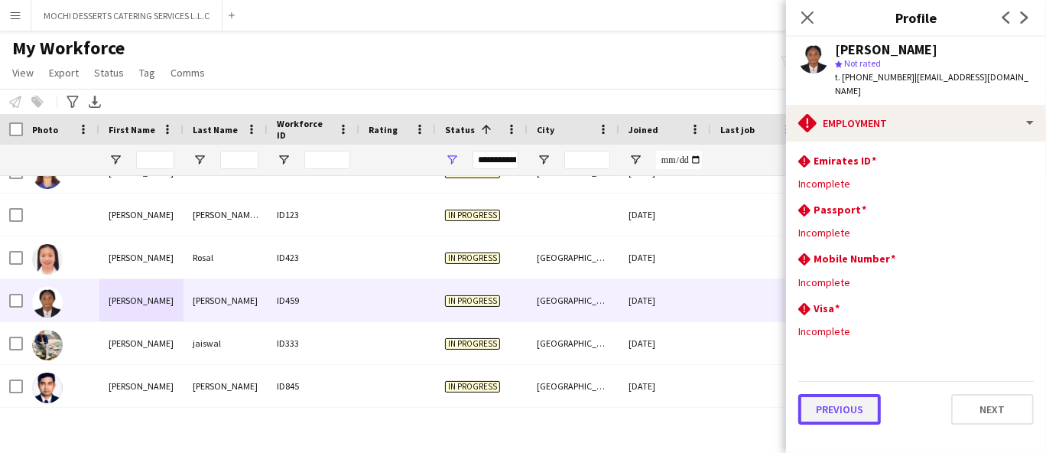
click at [856, 405] on button "Previous" at bounding box center [839, 409] width 83 height 31
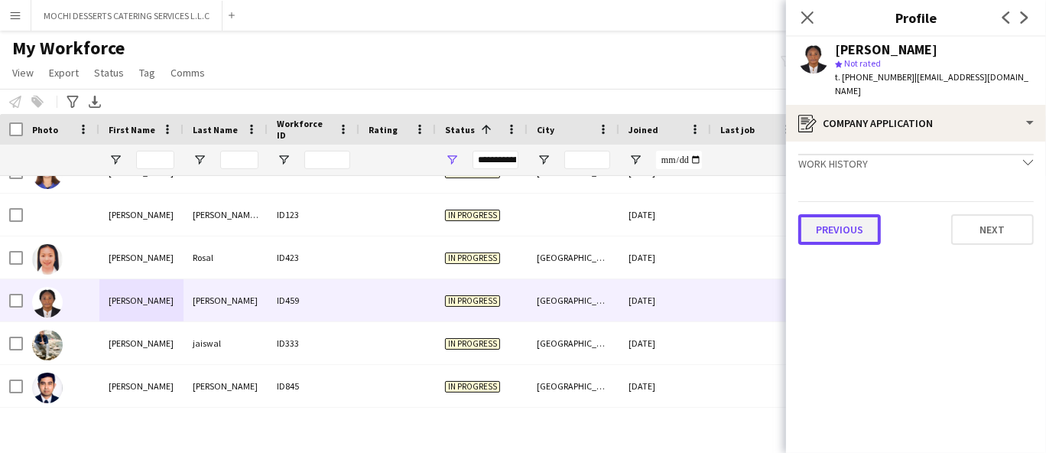
click at [861, 225] on button "Previous" at bounding box center [839, 229] width 83 height 31
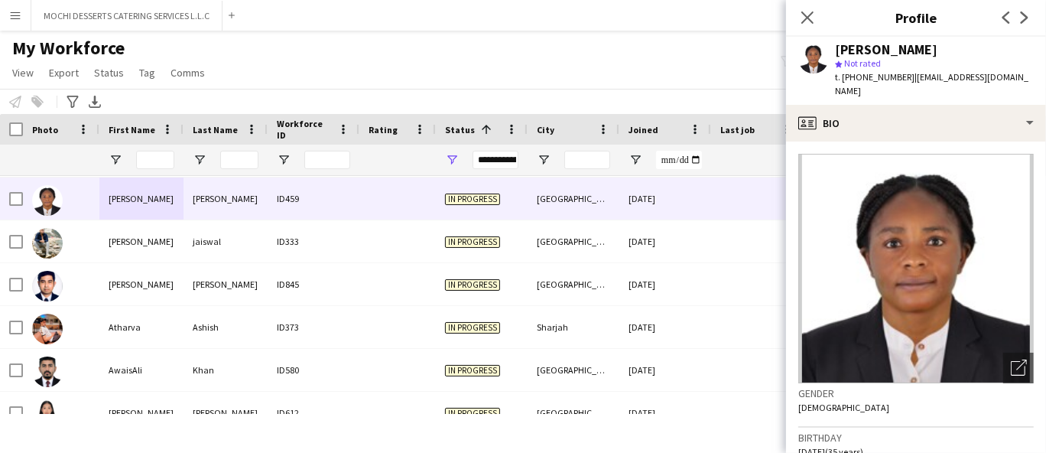
click at [98, 323] on div at bounding box center [61, 327] width 76 height 42
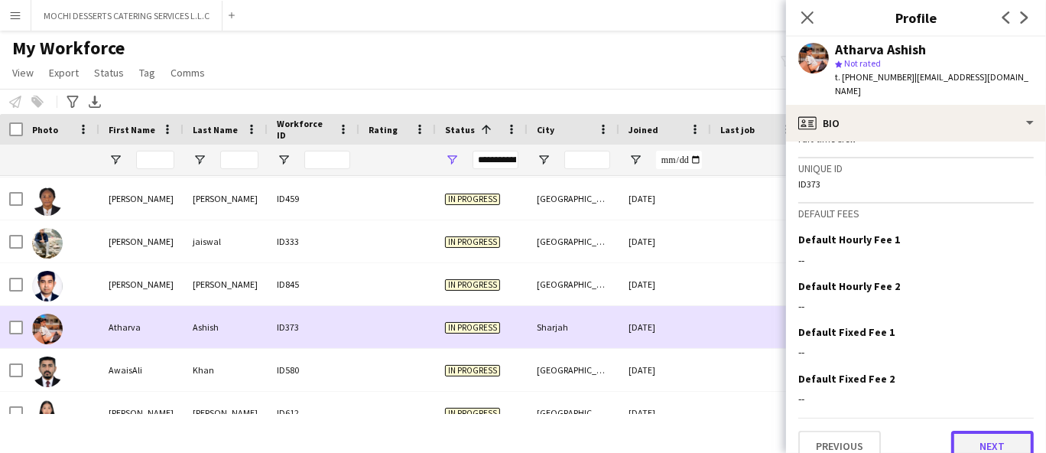
click at [989, 430] on button "Next" at bounding box center [992, 445] width 83 height 31
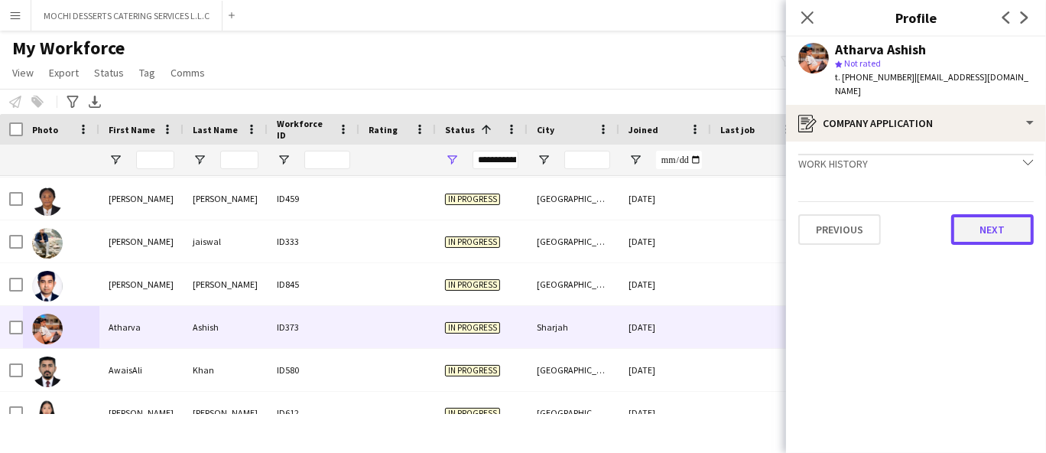
click at [1001, 214] on button "Next" at bounding box center [992, 229] width 83 height 31
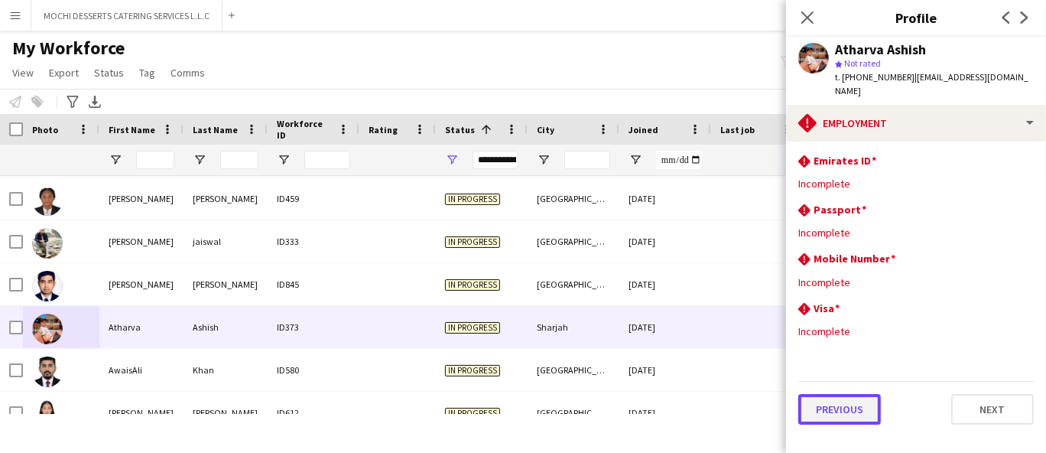
click at [846, 405] on button "Previous" at bounding box center [839, 409] width 83 height 31
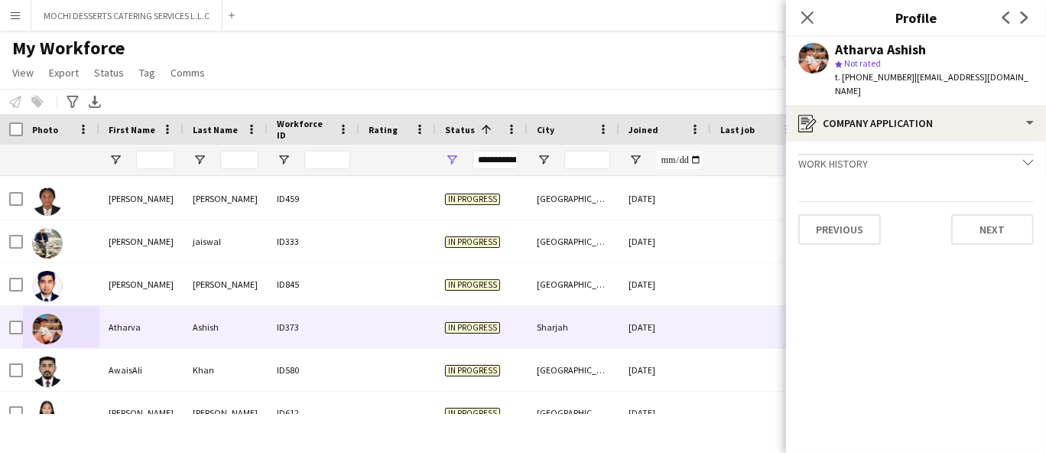
click at [846, 404] on app-crew-profile-application "Work history chevron-down Incomplete Previous Next" at bounding box center [916, 296] width 260 height 311
click at [869, 240] on app-crew-profile-application "Work history chevron-down Incomplete Previous Next" at bounding box center [916, 296] width 260 height 311
click at [867, 228] on button "Previous" at bounding box center [839, 229] width 83 height 31
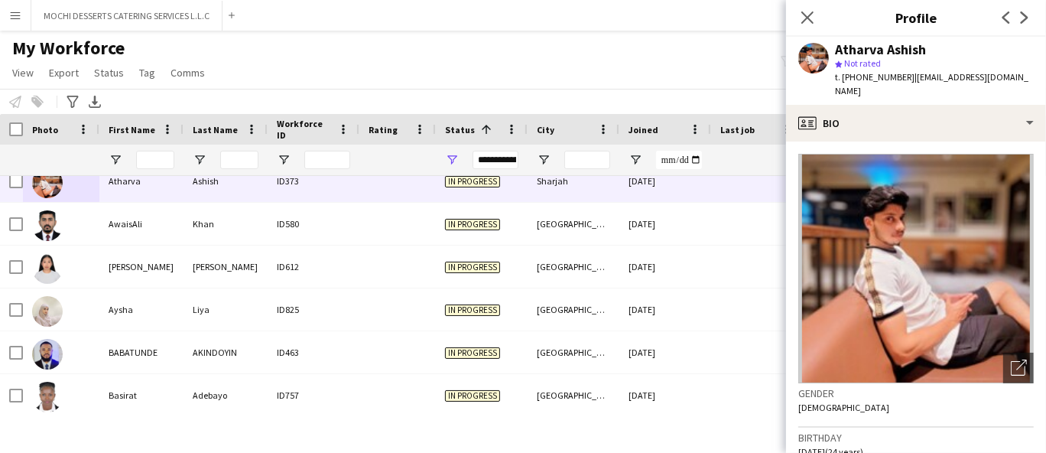
click at [106, 312] on div "Aysha" at bounding box center [141, 309] width 84 height 42
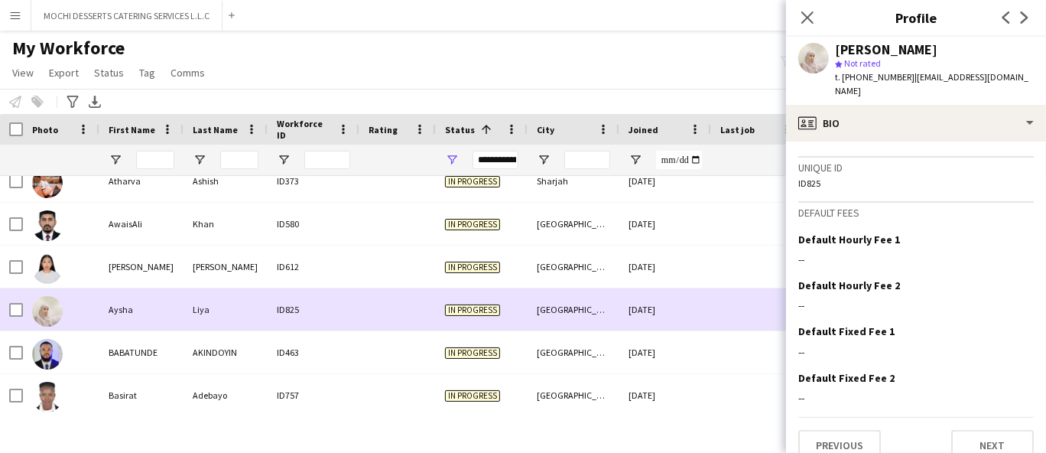
click at [122, 361] on div "BABATUNDE" at bounding box center [141, 352] width 84 height 42
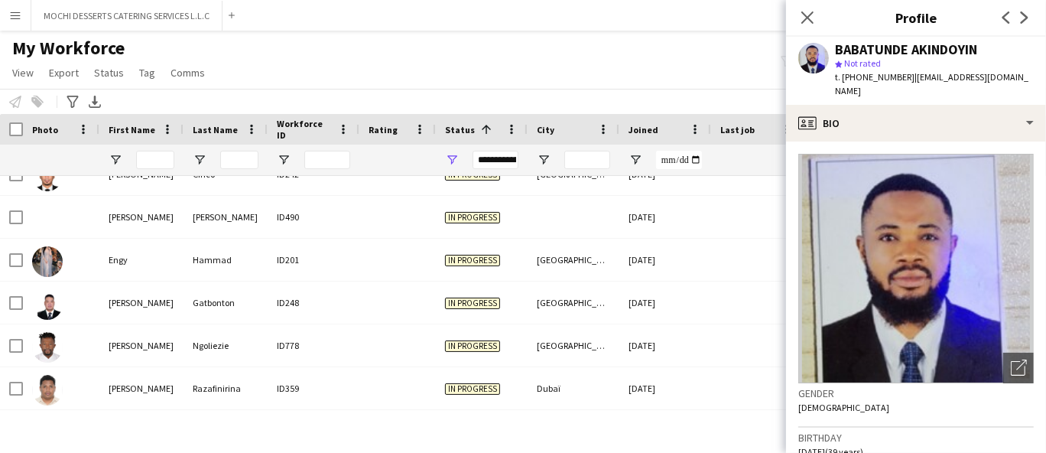
click at [115, 258] on div "Engy" at bounding box center [141, 260] width 84 height 42
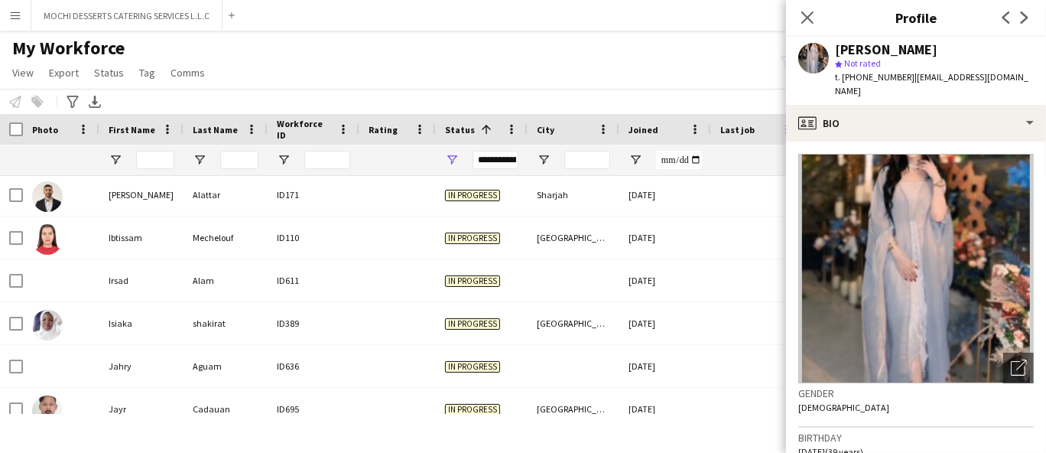
click at [93, 291] on div at bounding box center [61, 280] width 76 height 42
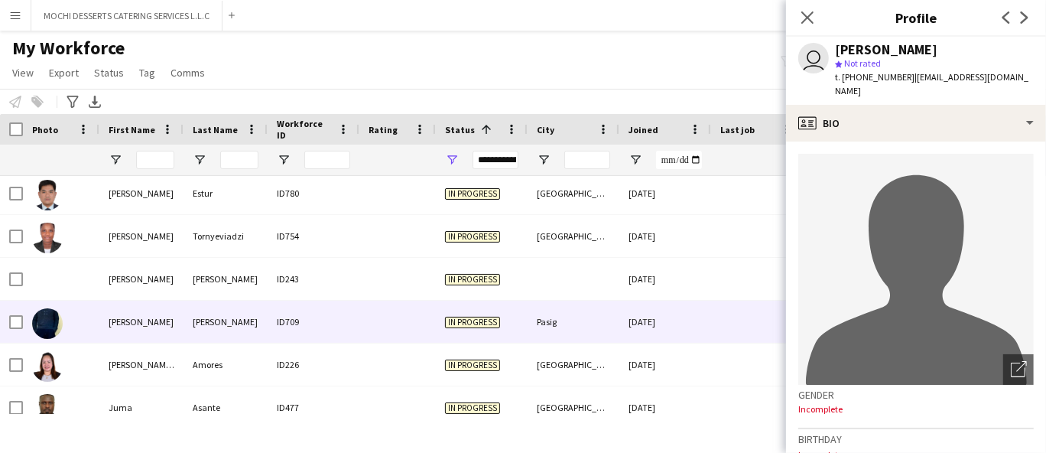
click at [450, 332] on div "In progress" at bounding box center [482, 321] width 92 height 42
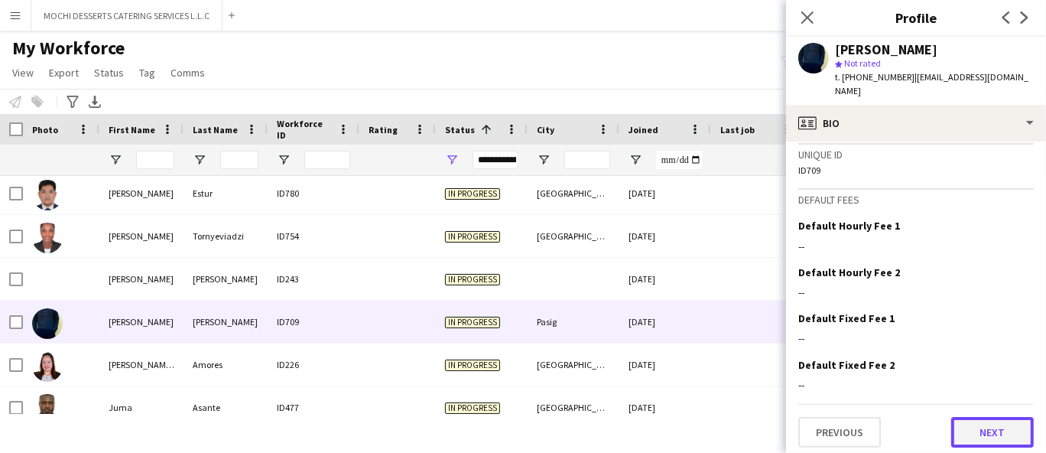
click at [978, 435] on button "Next" at bounding box center [992, 432] width 83 height 31
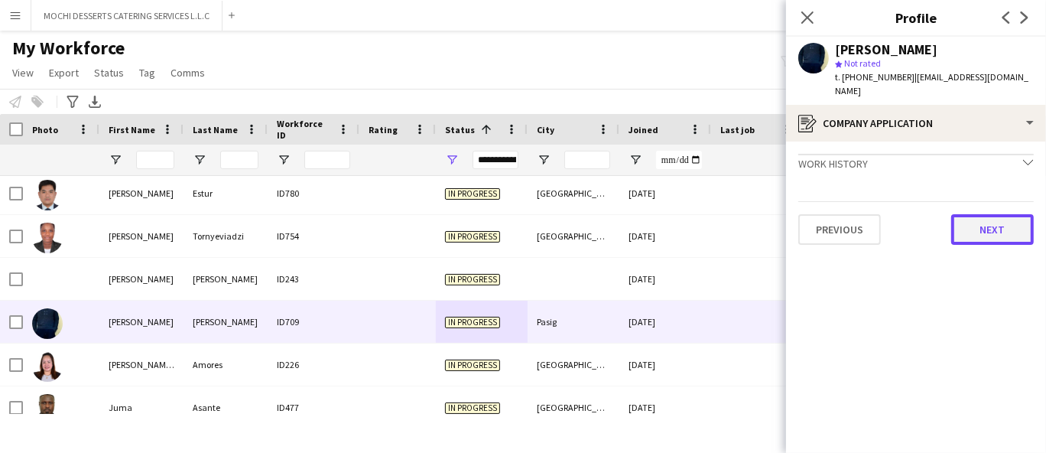
click at [1020, 234] on button "Next" at bounding box center [992, 229] width 83 height 31
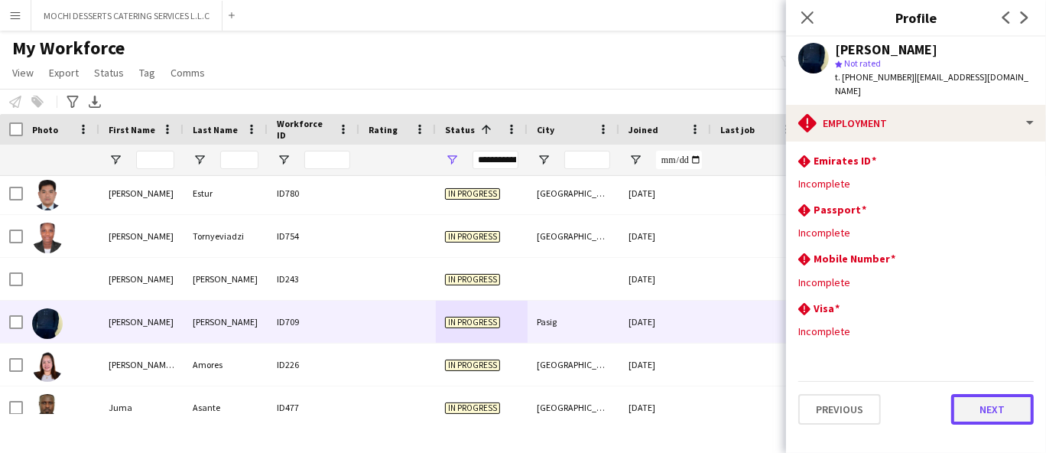
click at [988, 422] on button "Next" at bounding box center [992, 409] width 83 height 31
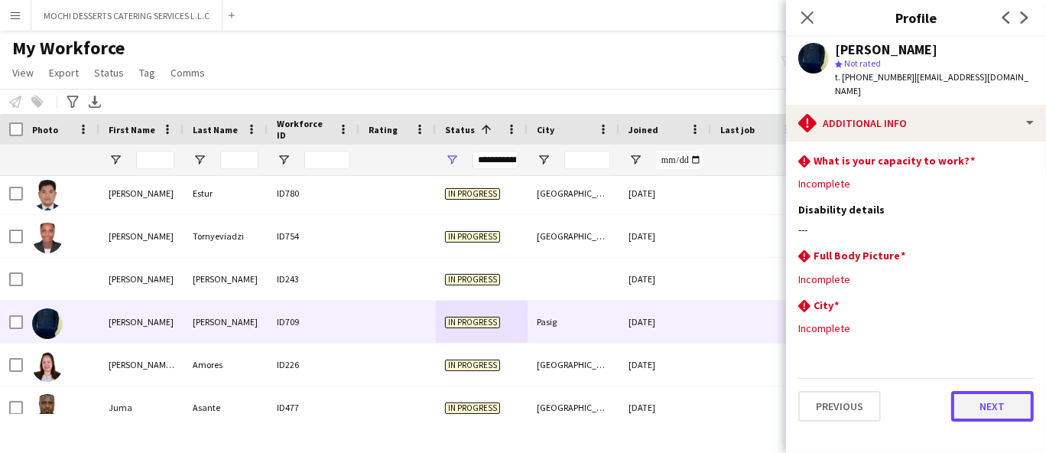
click at [989, 421] on button "Next" at bounding box center [992, 406] width 83 height 31
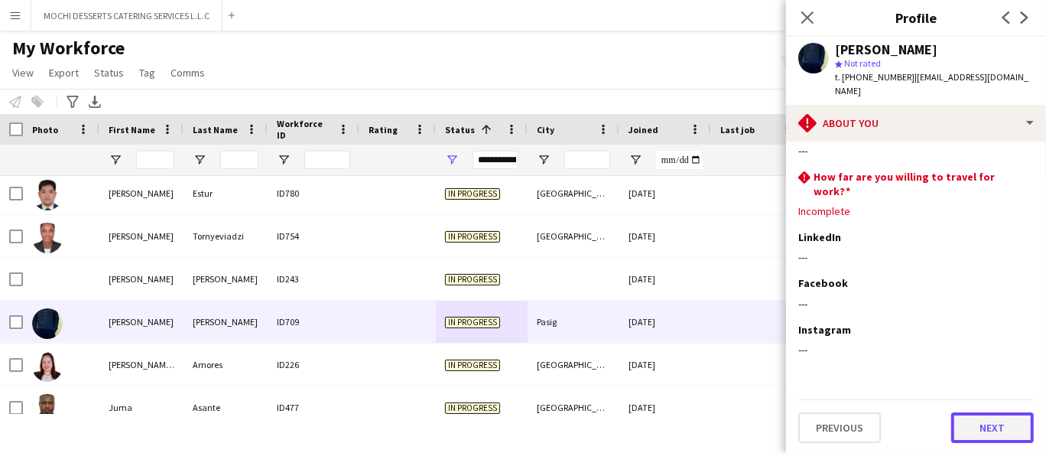
click at [992, 422] on button "Next" at bounding box center [992, 427] width 83 height 31
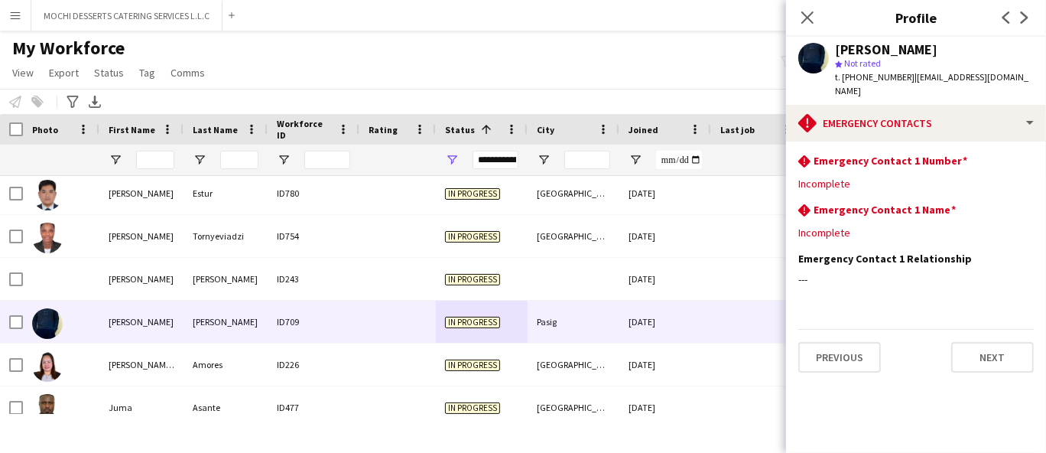
click at [1002, 325] on app-section-data-types "rhombus-alert Emergency Contact 1 Number Edit this field Incomplete rhombus-ale…" at bounding box center [916, 296] width 260 height 311
click at [999, 363] on button "Next" at bounding box center [992, 357] width 83 height 31
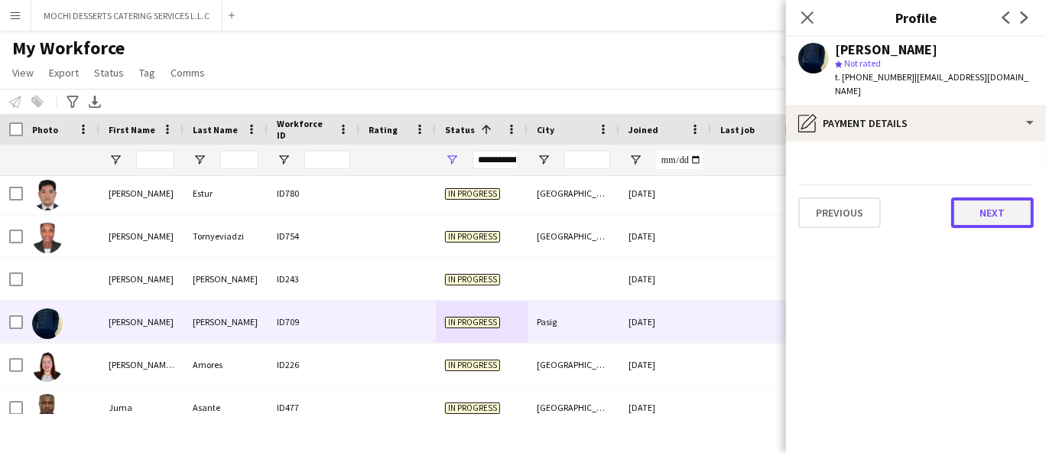
click at [1029, 222] on button "Next" at bounding box center [992, 212] width 83 height 31
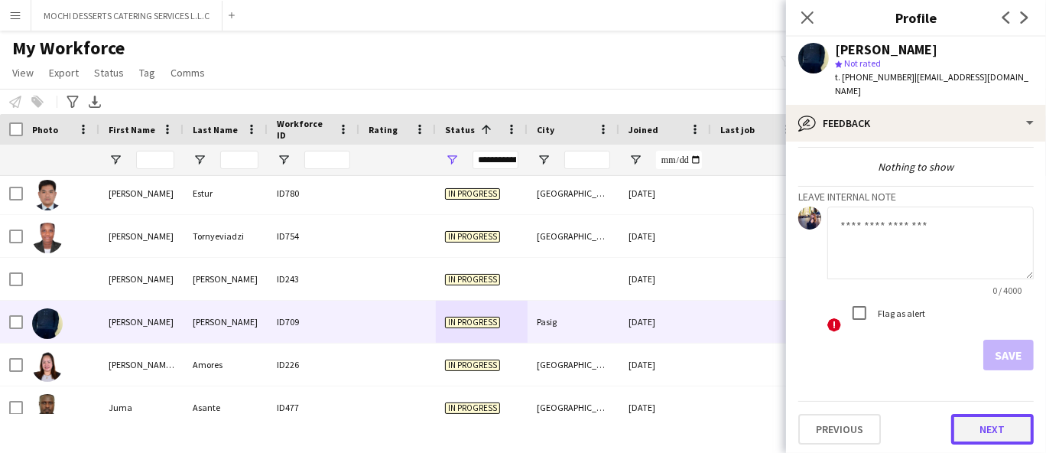
click at [995, 435] on button "Next" at bounding box center [992, 429] width 83 height 31
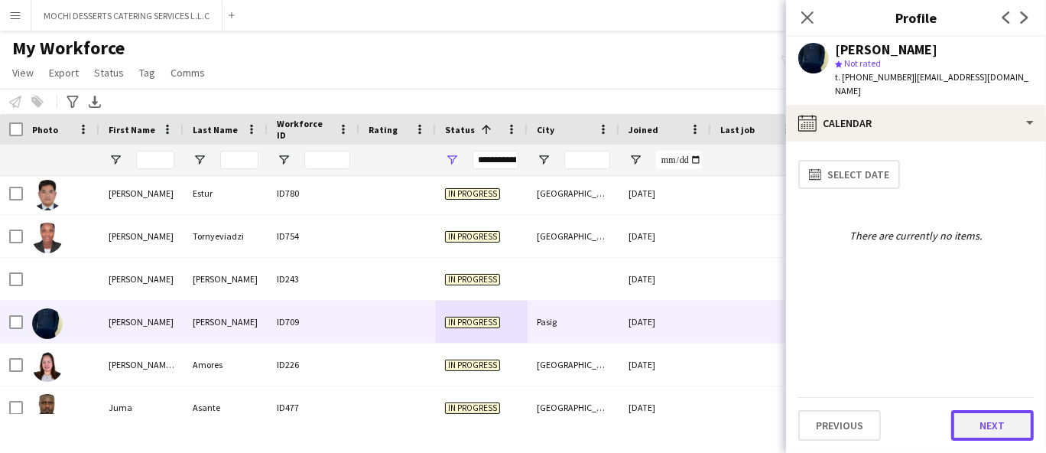
click at [989, 424] on button "Next" at bounding box center [992, 425] width 83 height 31
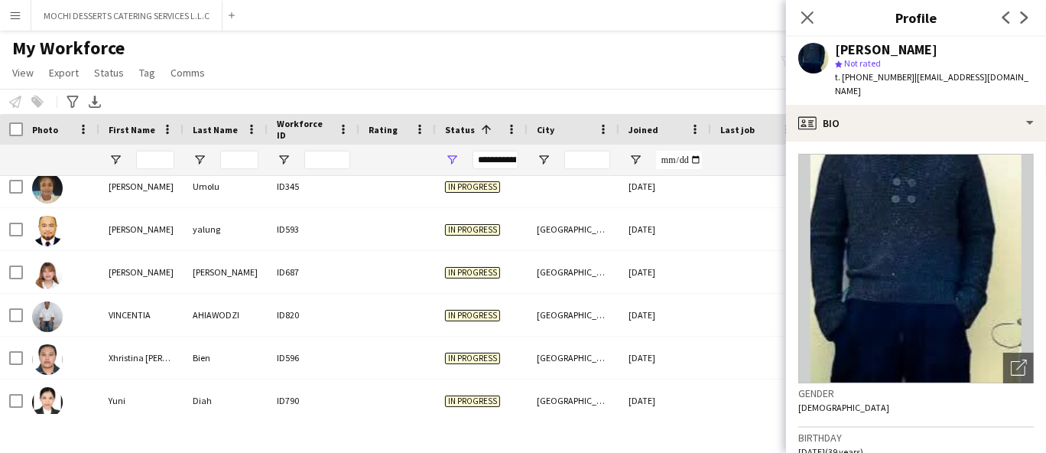
scroll to position [8025, 0]
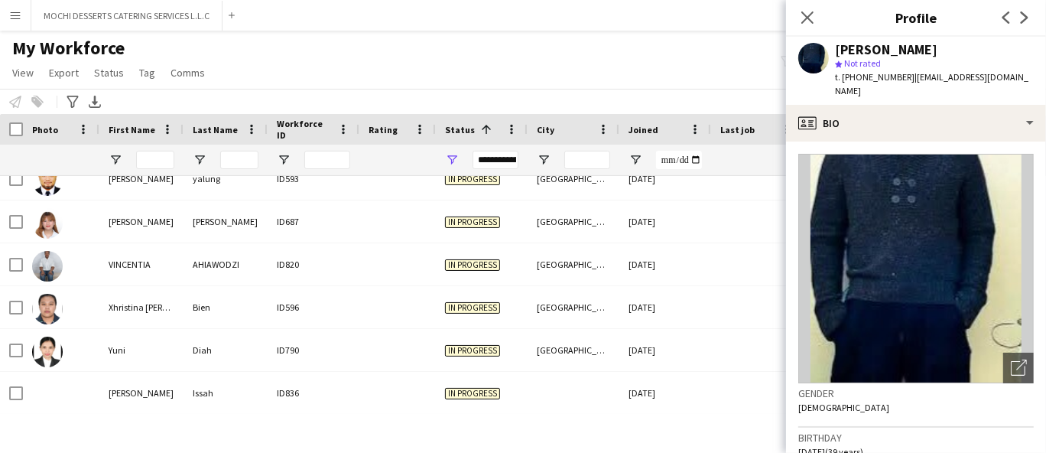
click at [458, 58] on div "My Workforce View Views Default view New view Update view Delete view Edit name…" at bounding box center [523, 63] width 1046 height 52
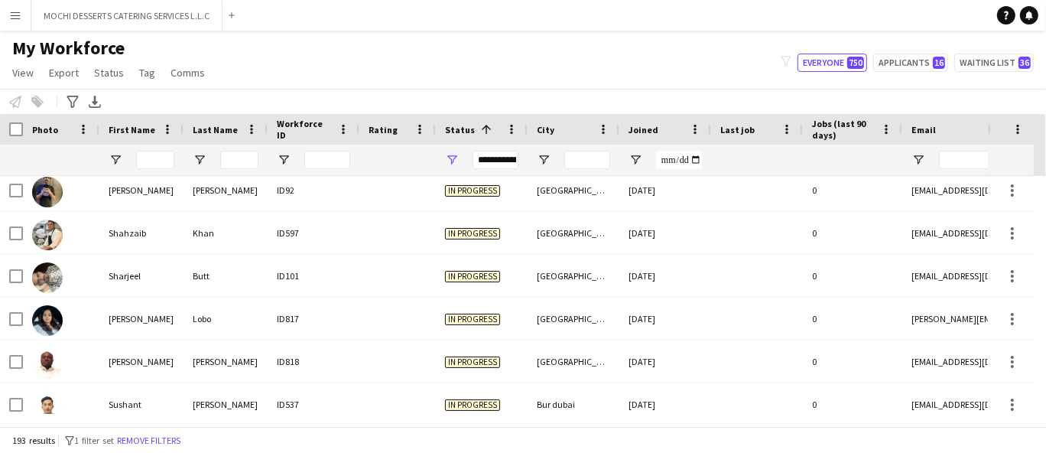
scroll to position [7602, 0]
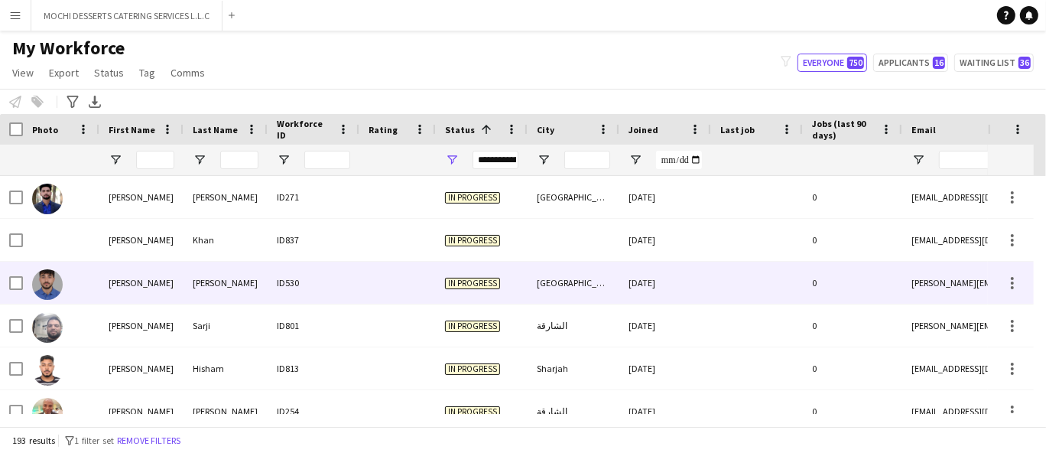
click at [304, 286] on div "ID530" at bounding box center [314, 282] width 92 height 42
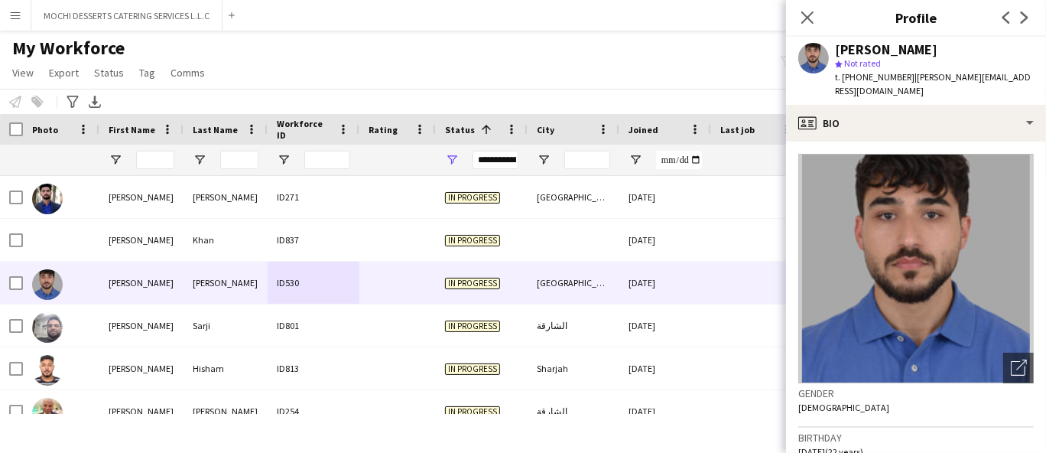
click at [861, 68] on span "Not rated" at bounding box center [862, 62] width 37 height 11
click at [866, 72] on span "t. [PHONE_NUMBER]" at bounding box center [875, 76] width 80 height 11
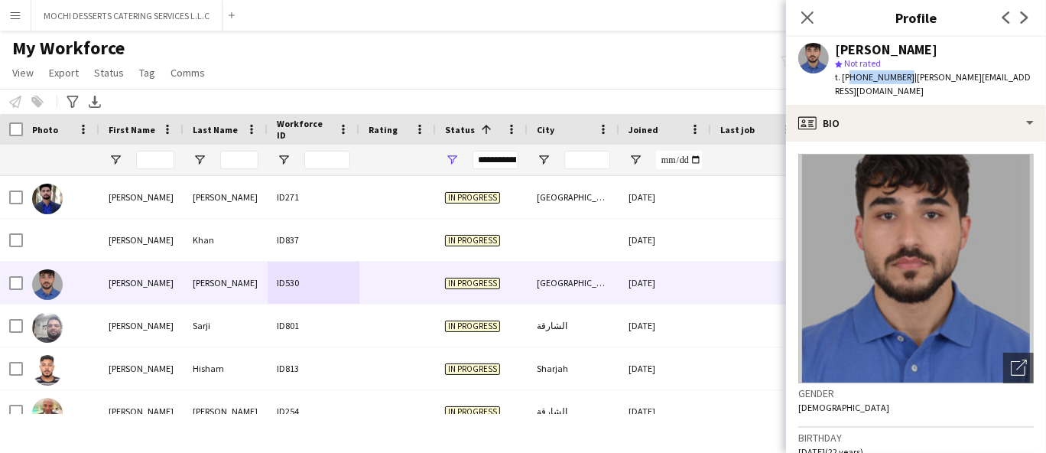
copy span "971545759555"
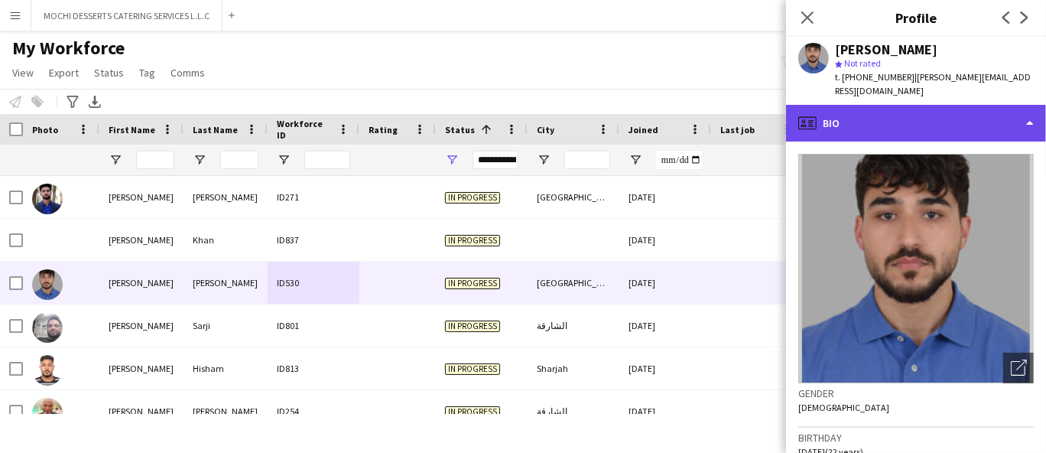
click at [889, 105] on div "profile Bio" at bounding box center [916, 123] width 260 height 37
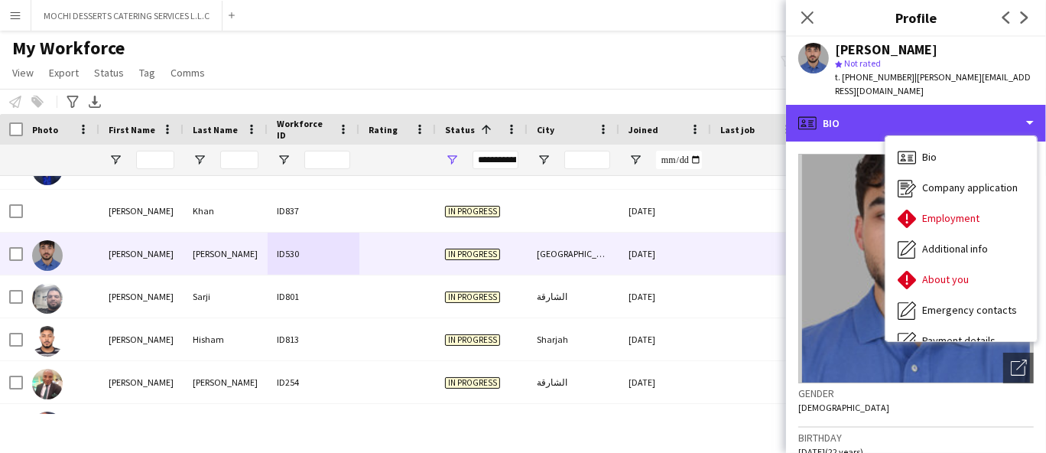
scroll to position [30, 0]
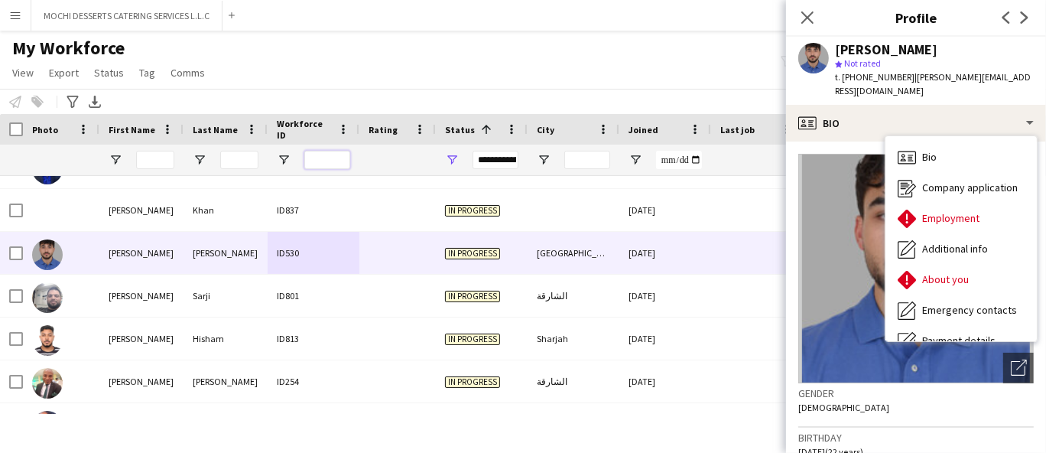
click at [331, 161] on input "Workforce ID Filter Input" at bounding box center [327, 160] width 46 height 18
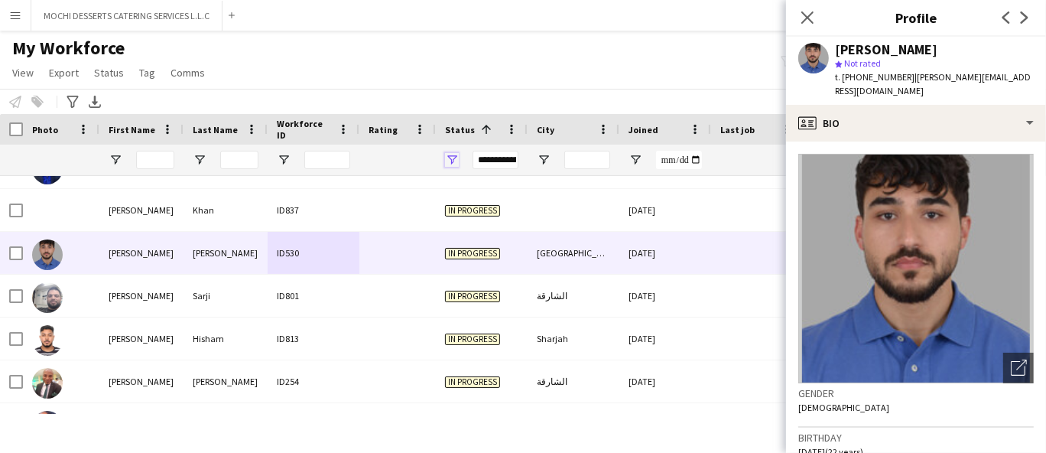
click at [455, 161] on span "Open Filter Menu" at bounding box center [452, 160] width 14 height 14
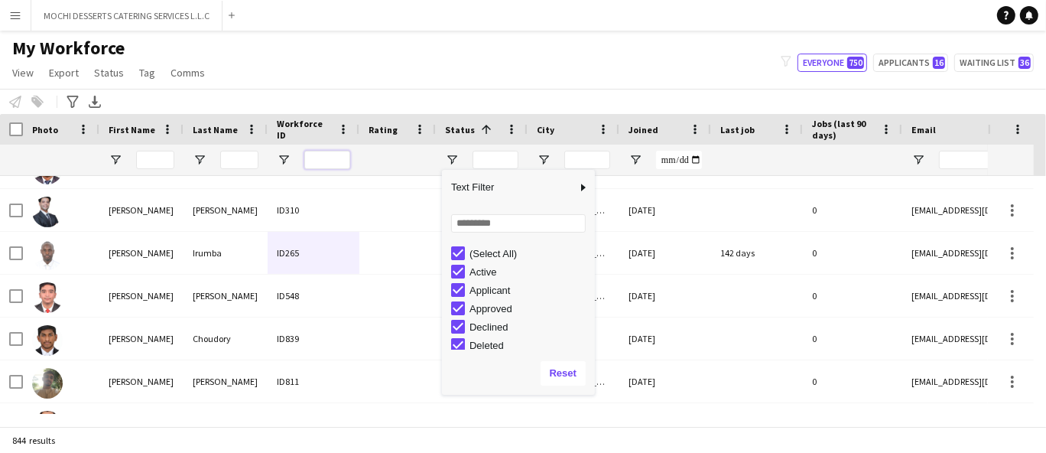
click at [343, 161] on input "Workforce ID Filter Input" at bounding box center [327, 160] width 46 height 18
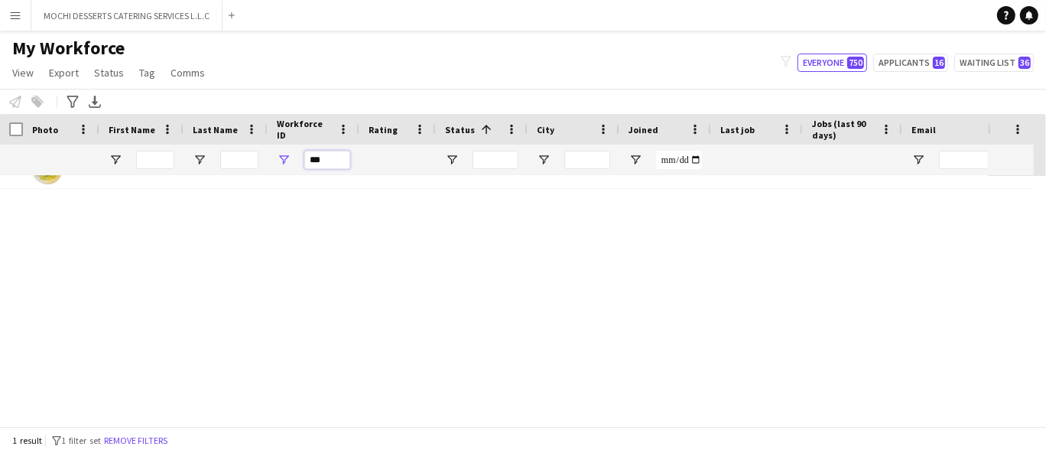
scroll to position [0, 0]
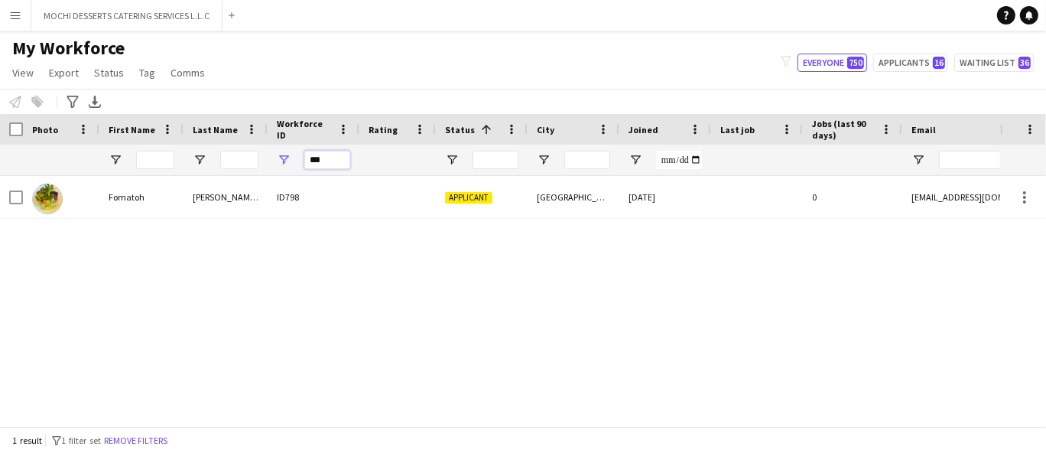
click at [320, 163] on input "***" at bounding box center [327, 160] width 46 height 18
type input "*"
